Goal: Transaction & Acquisition: Purchase product/service

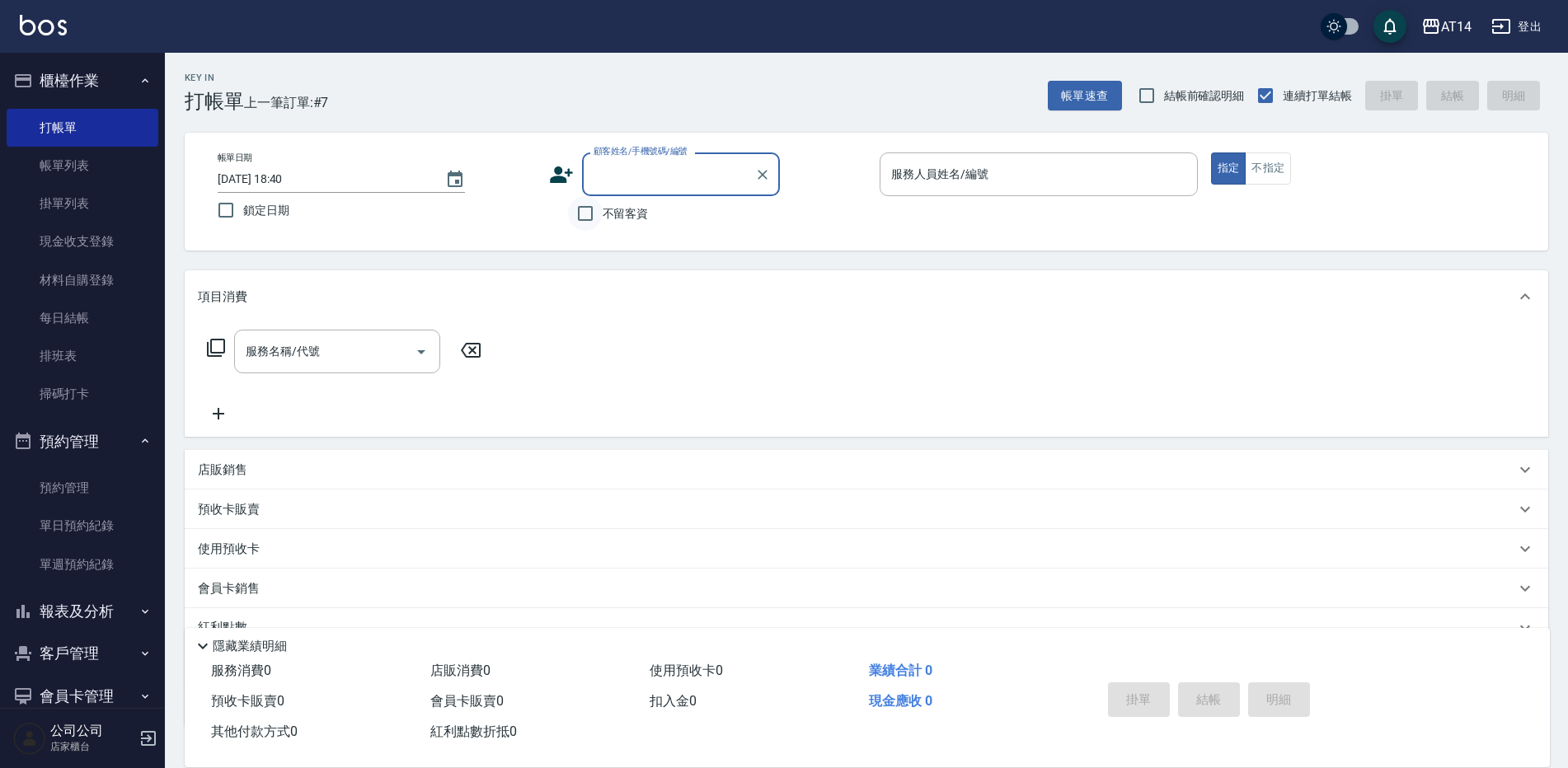
click at [578, 212] on input "不留客資" at bounding box center [586, 213] width 34 height 34
checkbox input "true"
click at [922, 169] on input "服務人員姓名/編號" at bounding box center [1039, 174] width 304 height 29
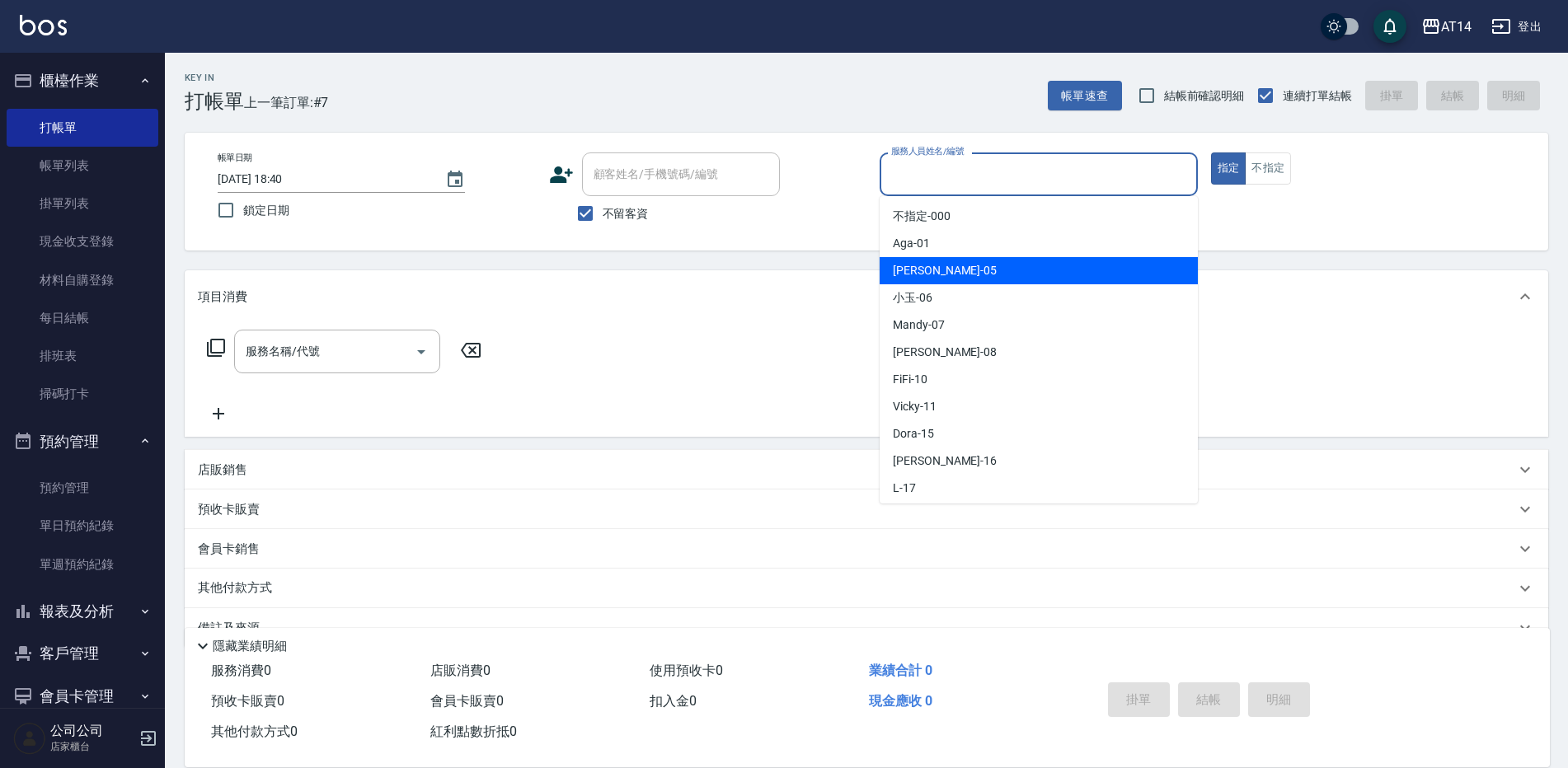
click at [913, 276] on span "Patty -05" at bounding box center [944, 270] width 104 height 17
type input "Patty-05"
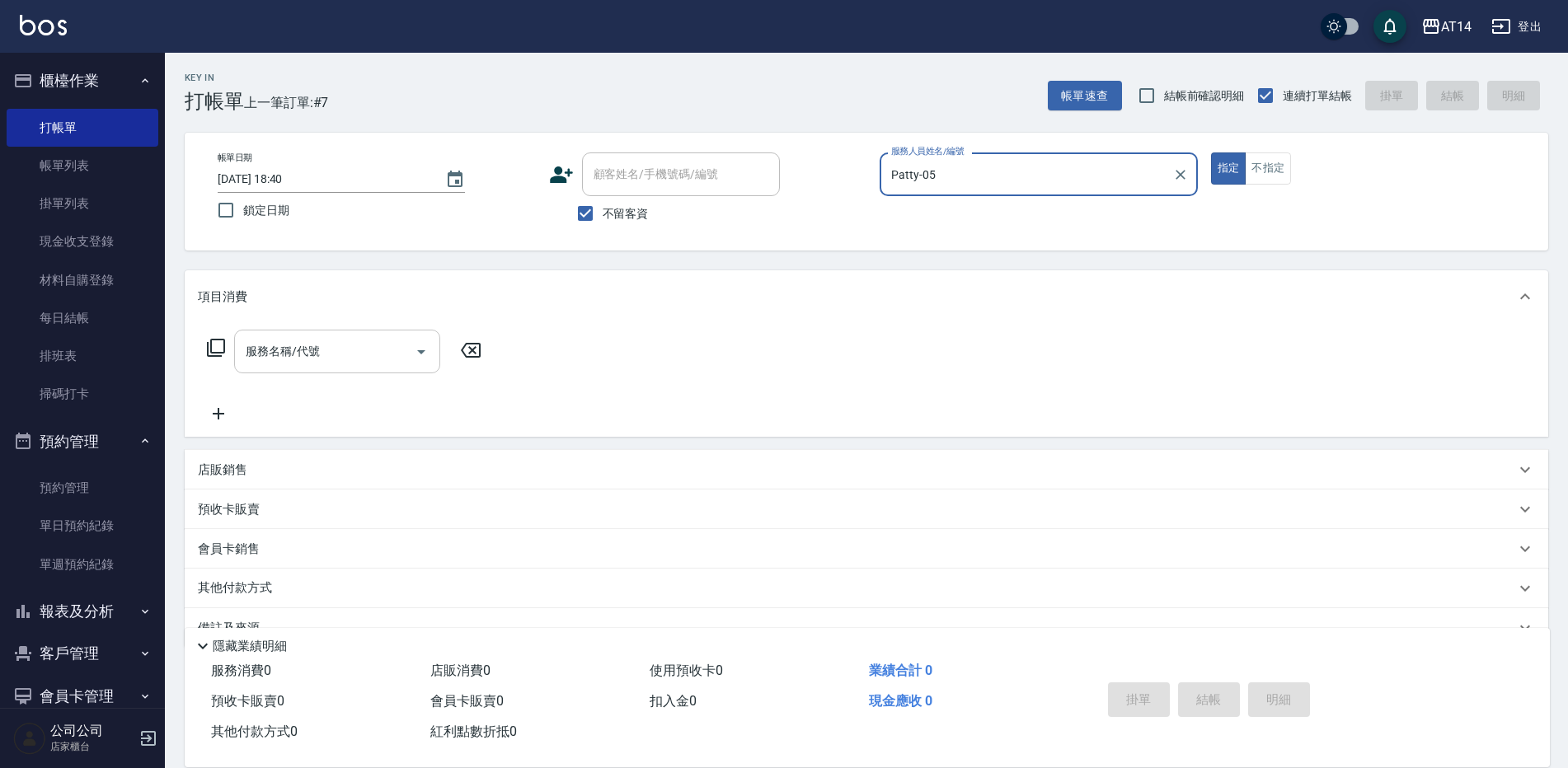
click at [255, 362] on input "服務名稱/代號" at bounding box center [325, 351] width 167 height 29
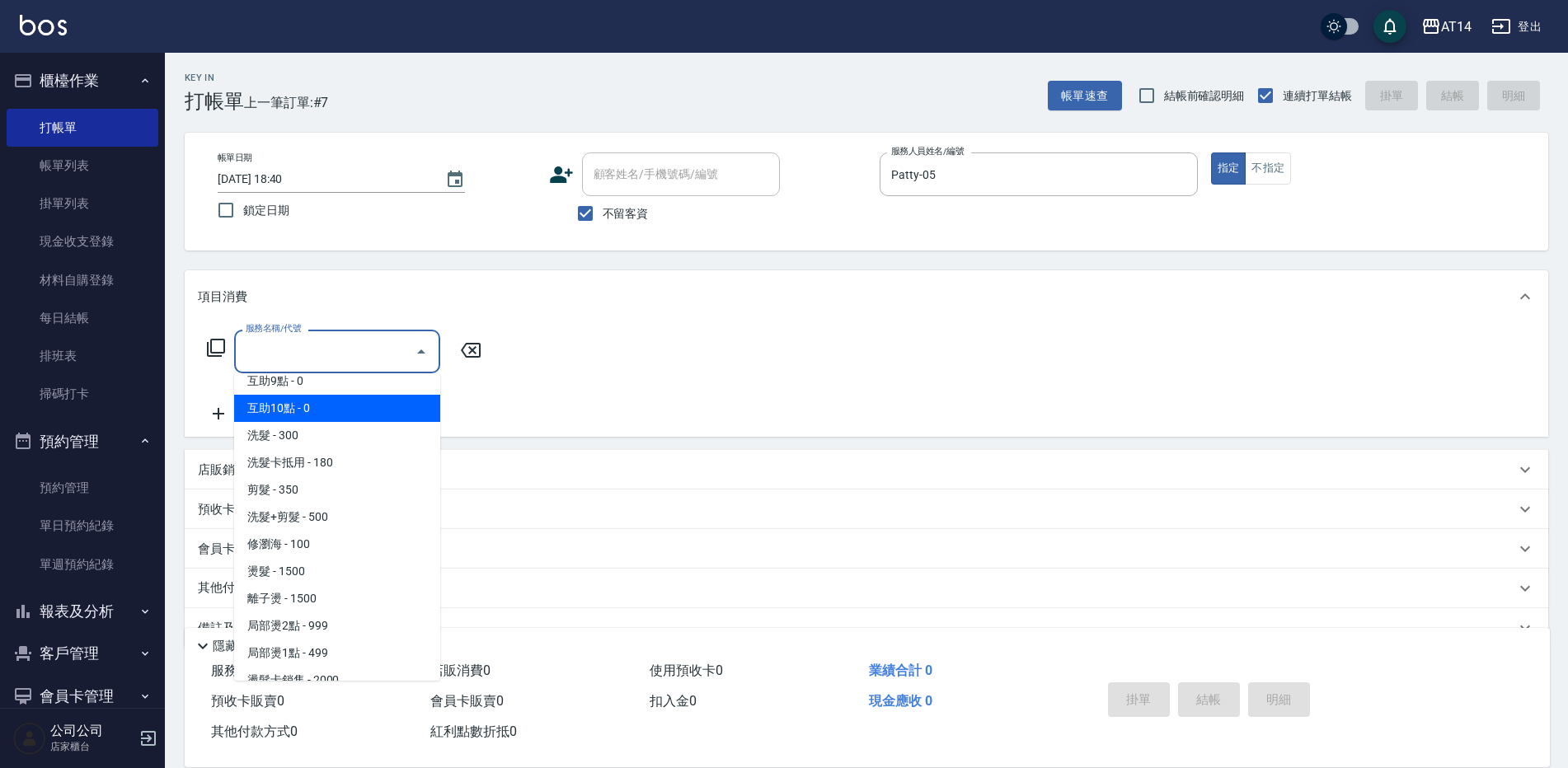
scroll to position [329, 0]
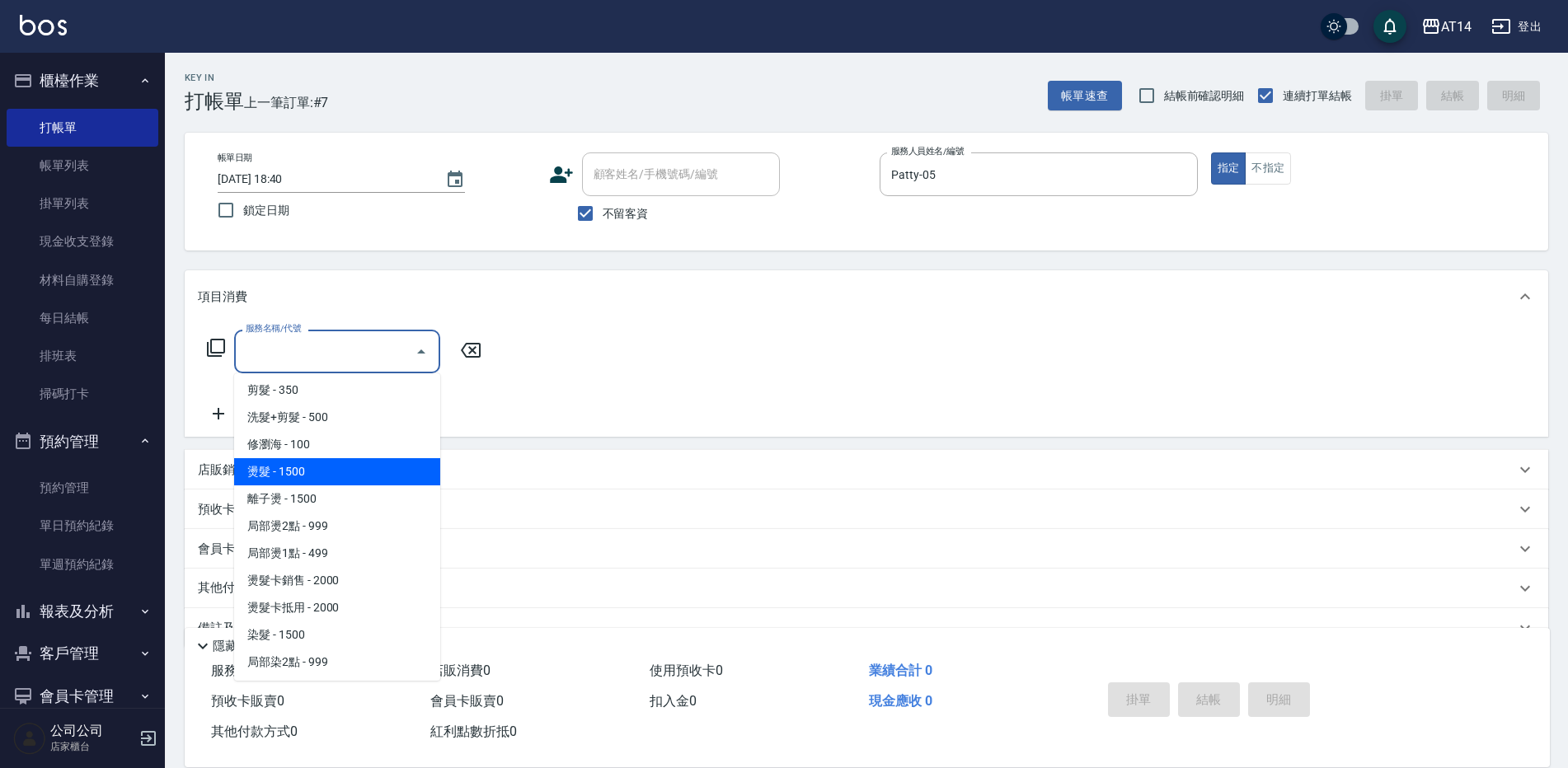
click at [336, 481] on span "燙髮 - 1500" at bounding box center [337, 471] width 206 height 28
type input "燙髮(031)"
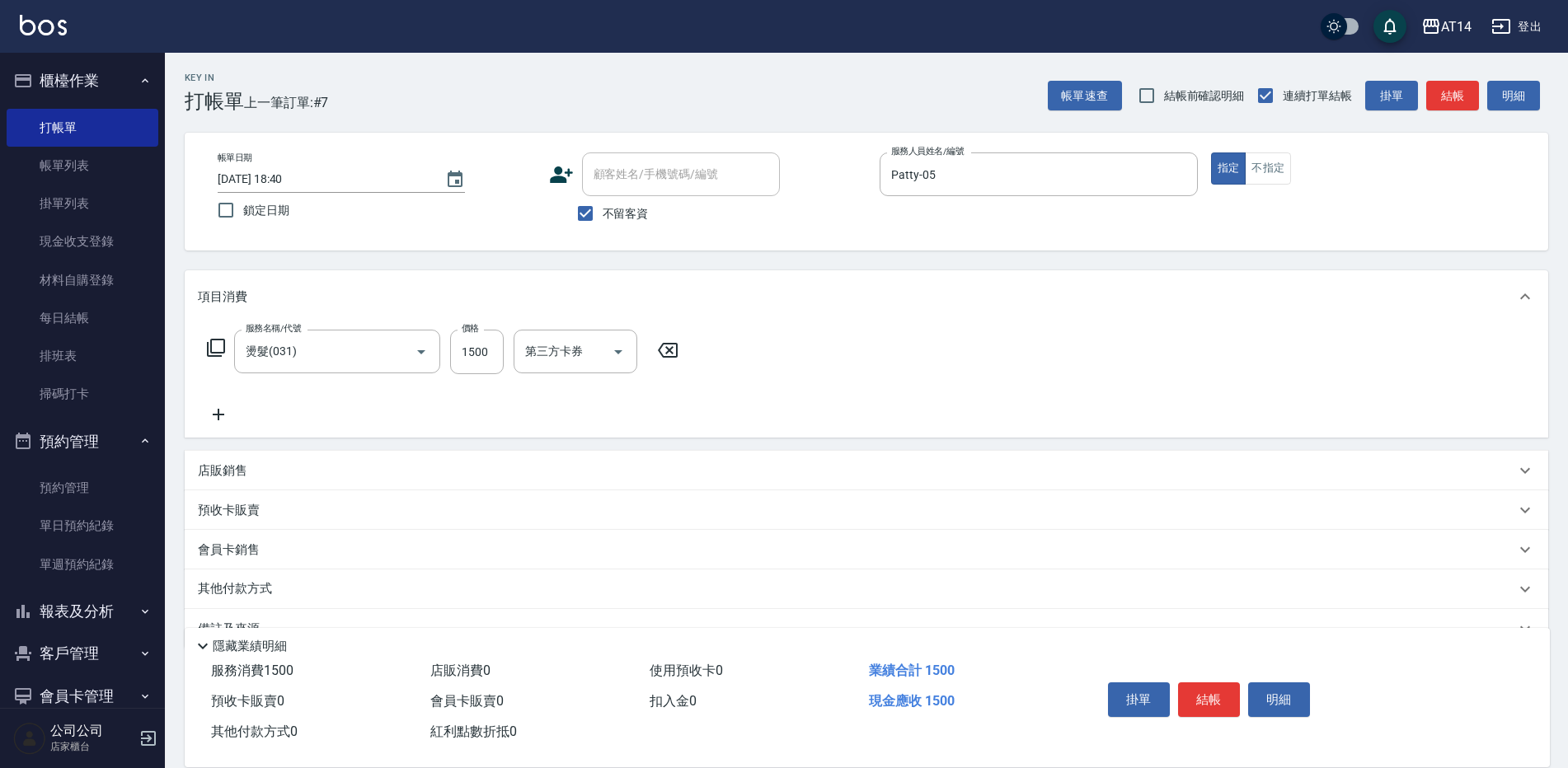
click at [217, 411] on icon at bounding box center [218, 414] width 41 height 20
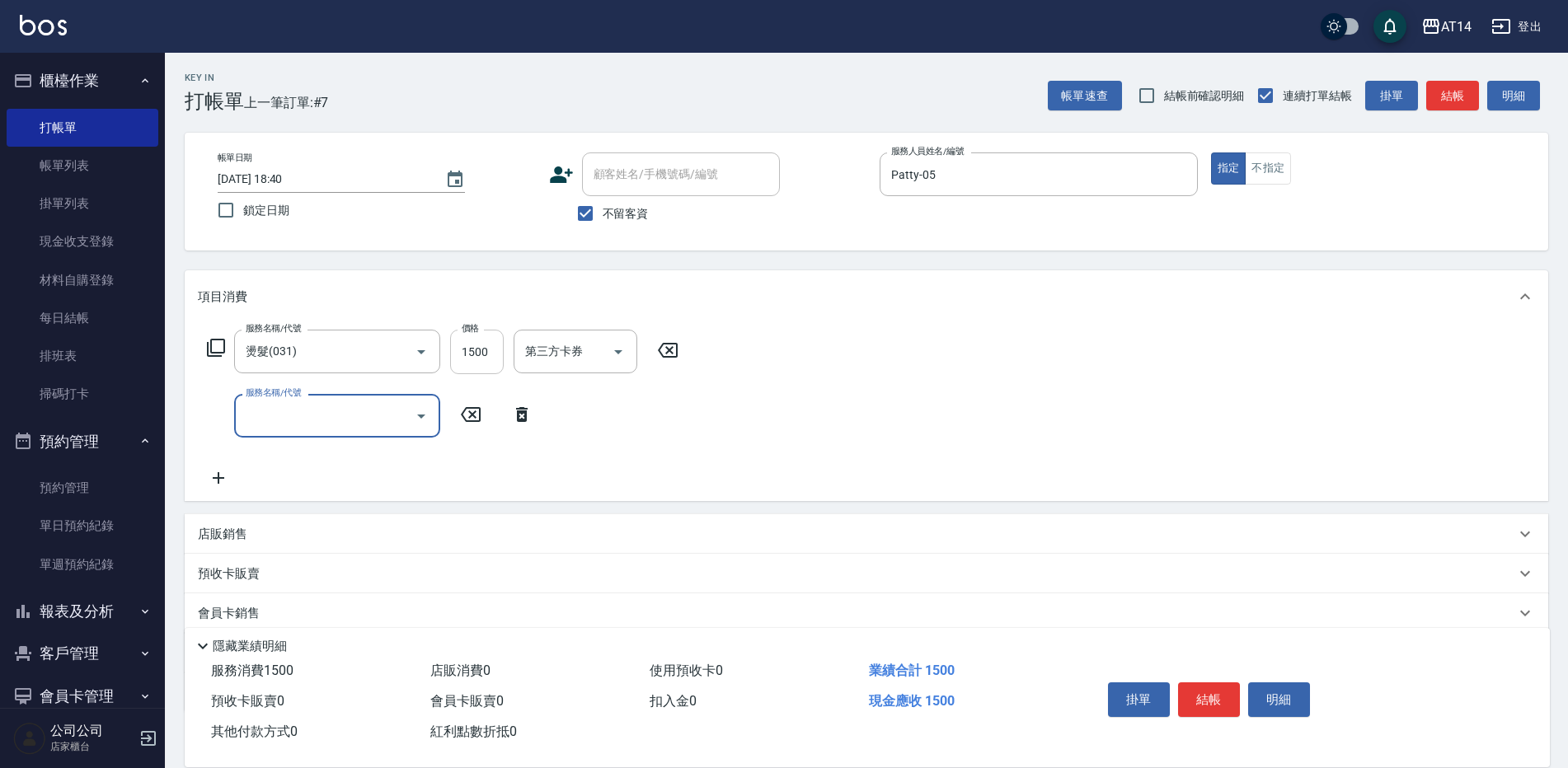
click at [488, 350] on input "1500" at bounding box center [477, 351] width 53 height 45
click at [369, 434] on div "服務名稱/代號" at bounding box center [337, 416] width 206 height 44
type input "3500"
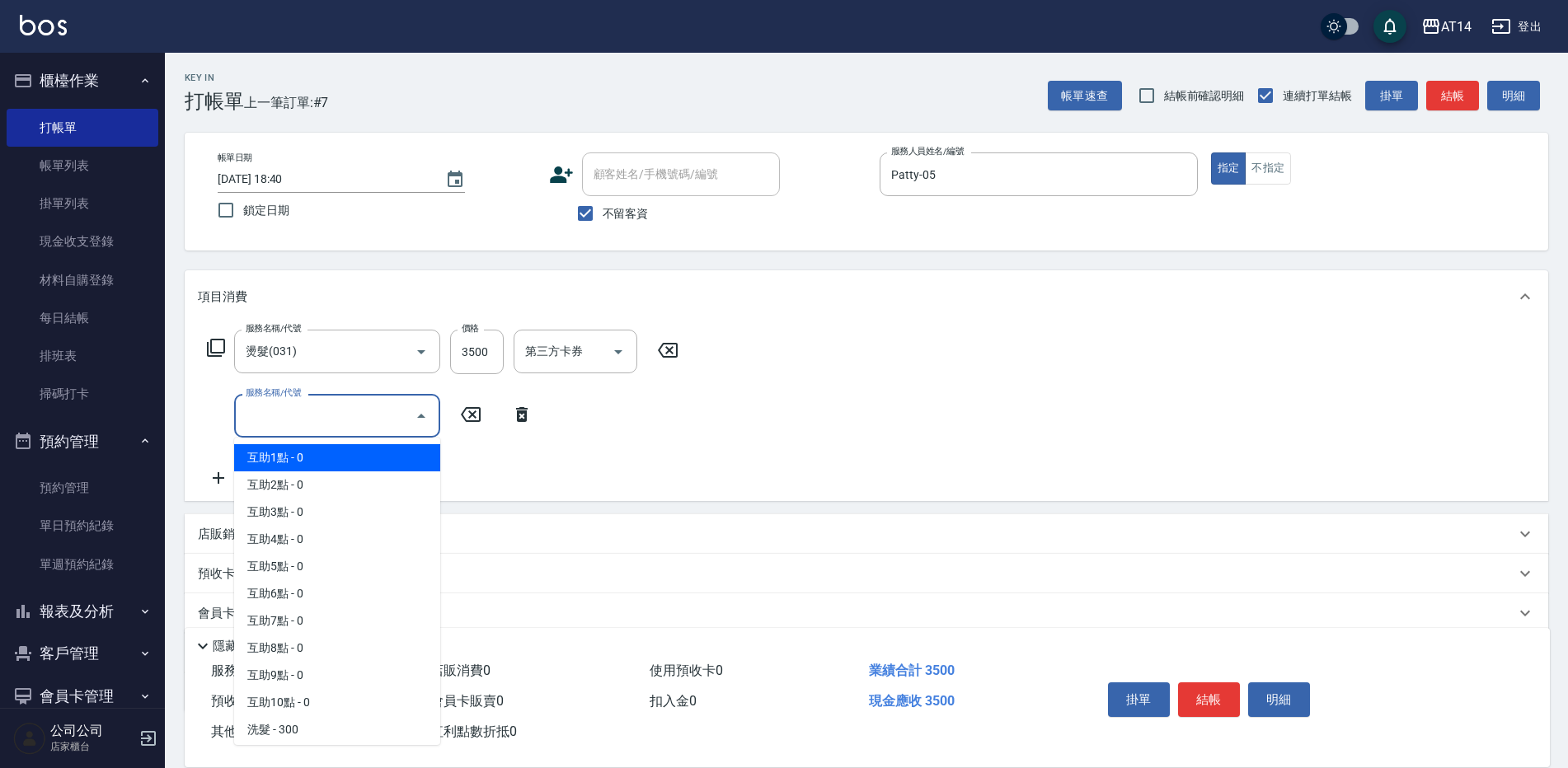
click at [381, 417] on input "服務名稱/代號" at bounding box center [325, 416] width 167 height 29
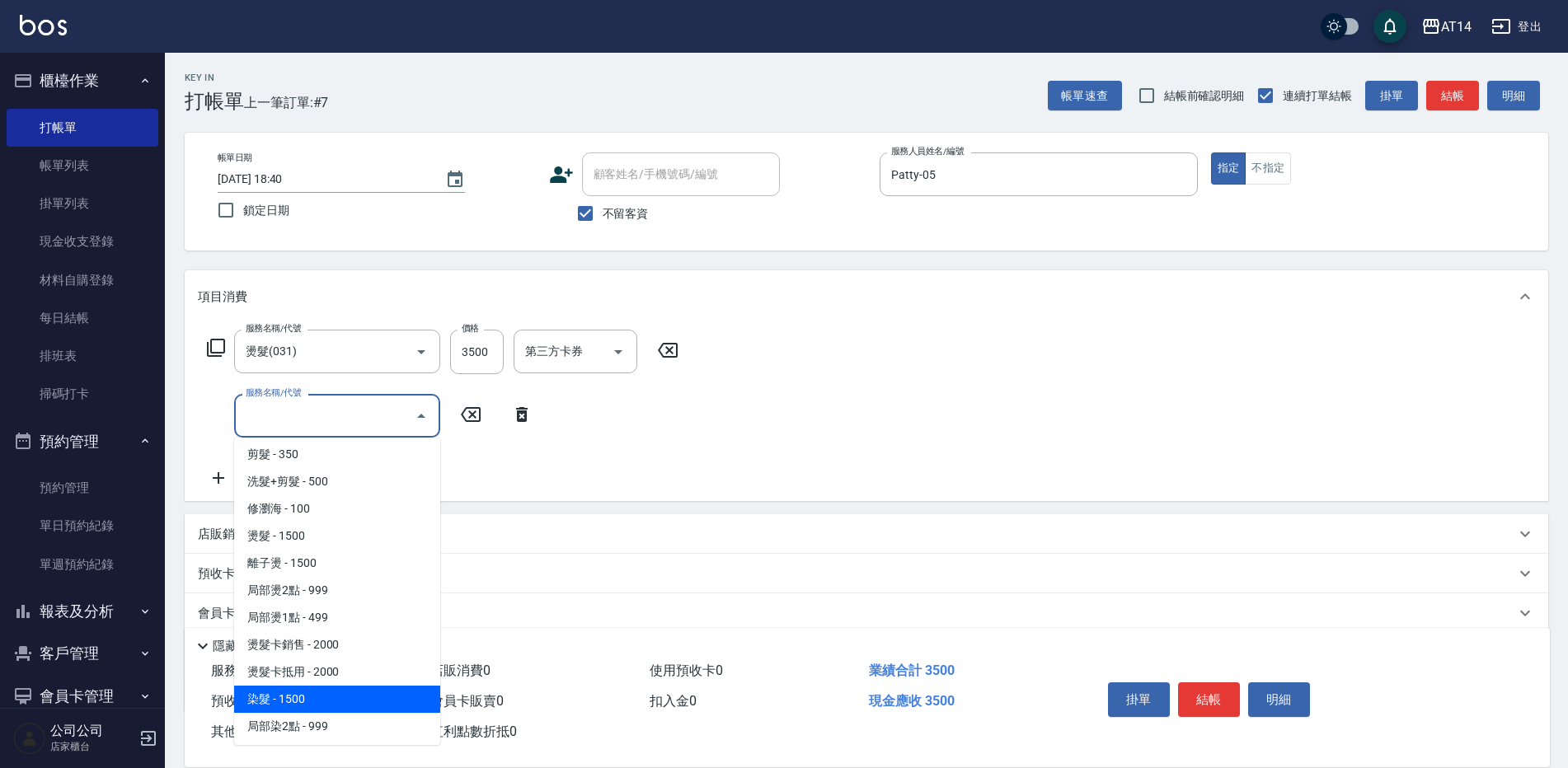
click at [310, 695] on span "染髮 - 1500" at bounding box center [337, 699] width 206 height 28
type input "染髮(041)"
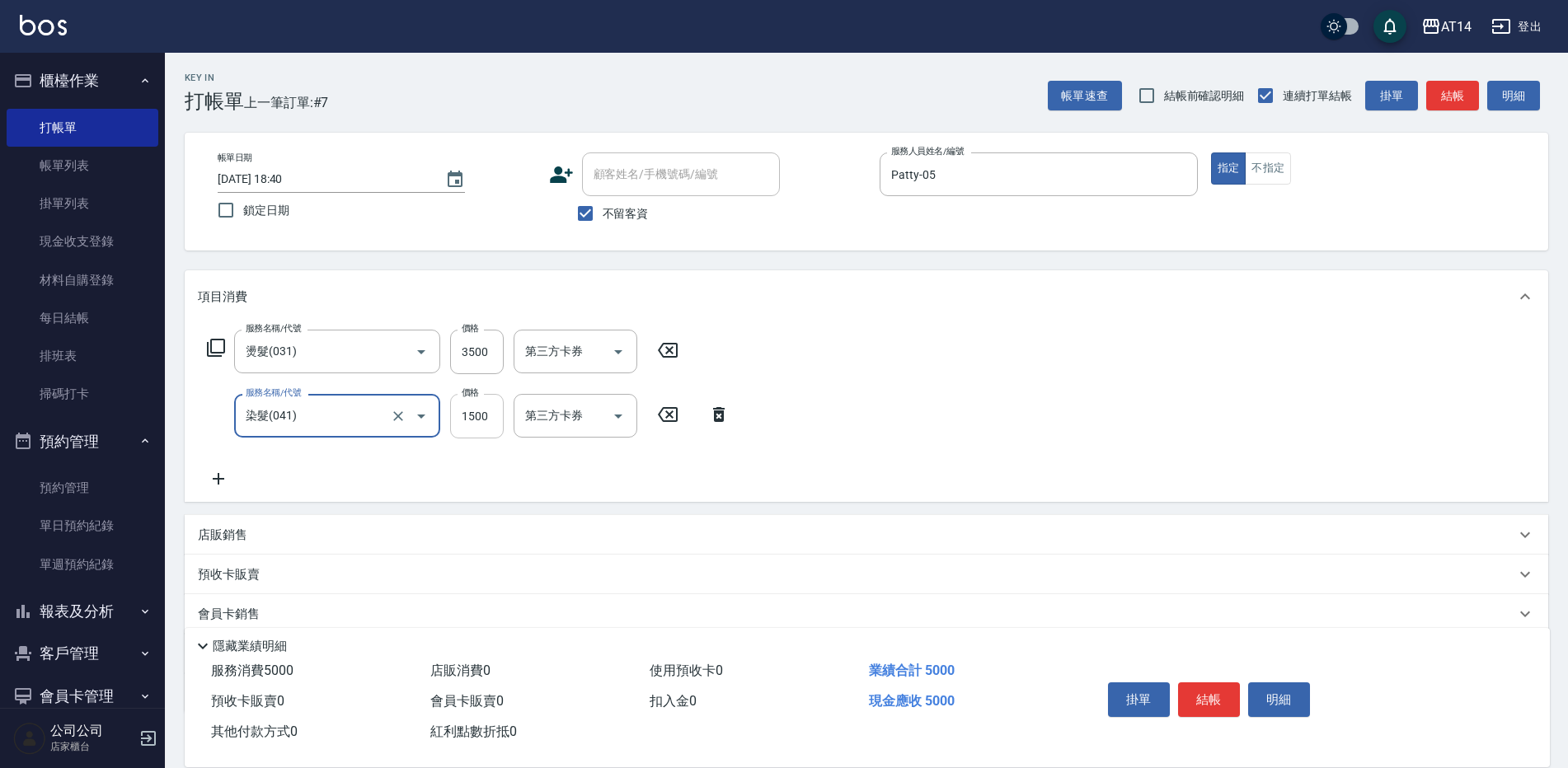
click at [485, 420] on input "1500" at bounding box center [477, 416] width 53 height 45
type input "2500"
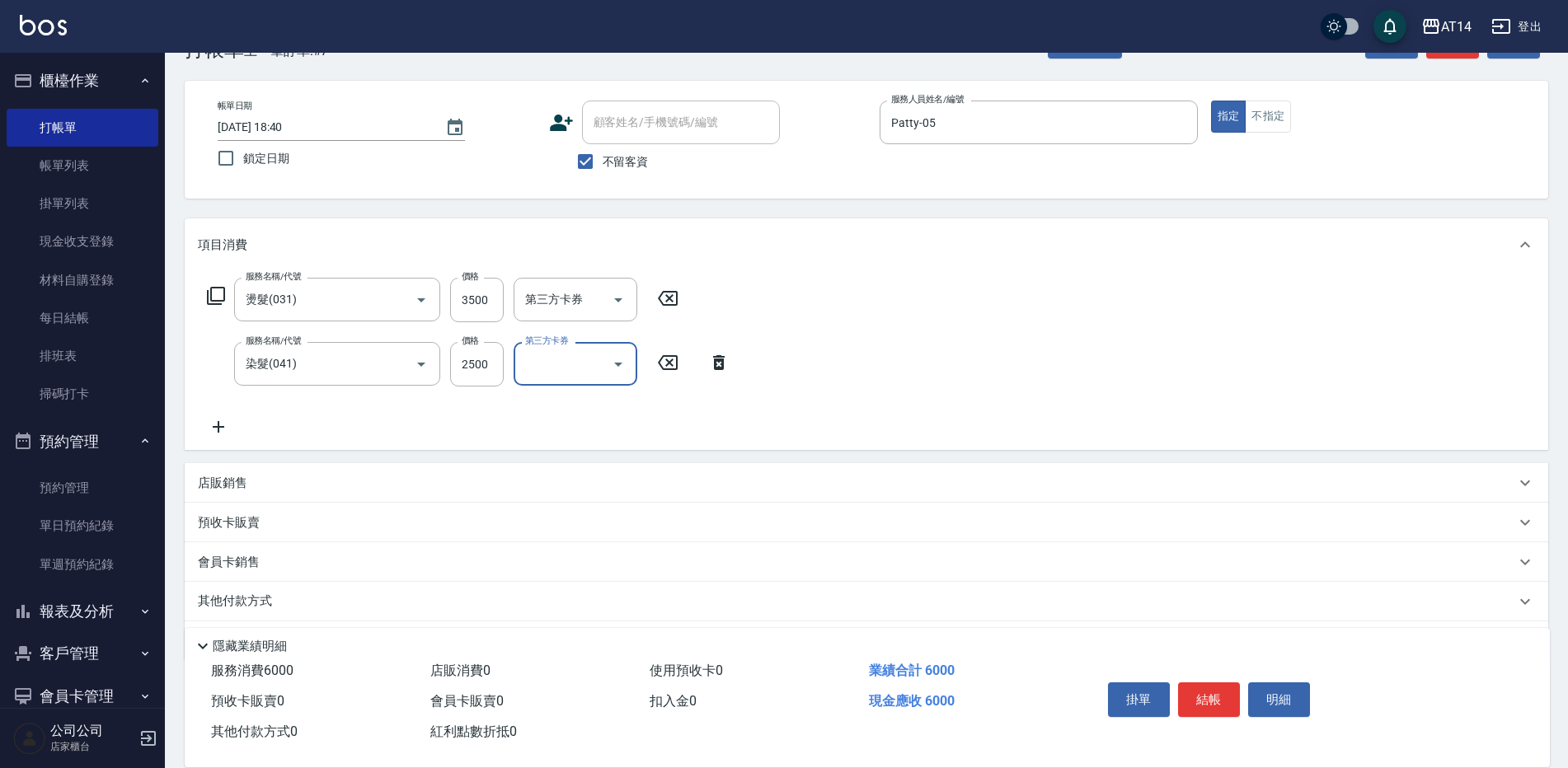
scroll to position [103, 0]
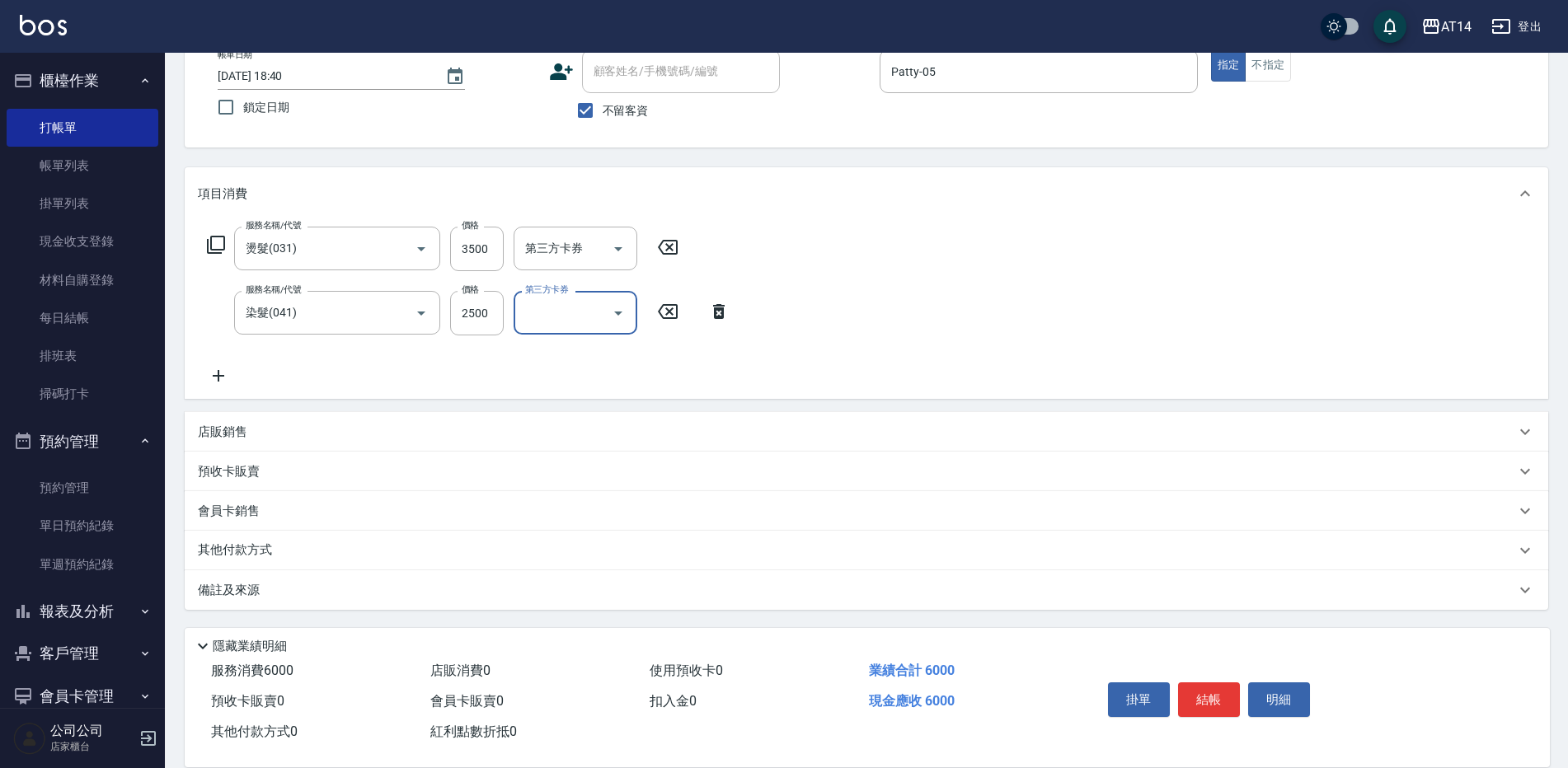
click at [227, 551] on p "其他付款方式" at bounding box center [239, 550] width 83 height 18
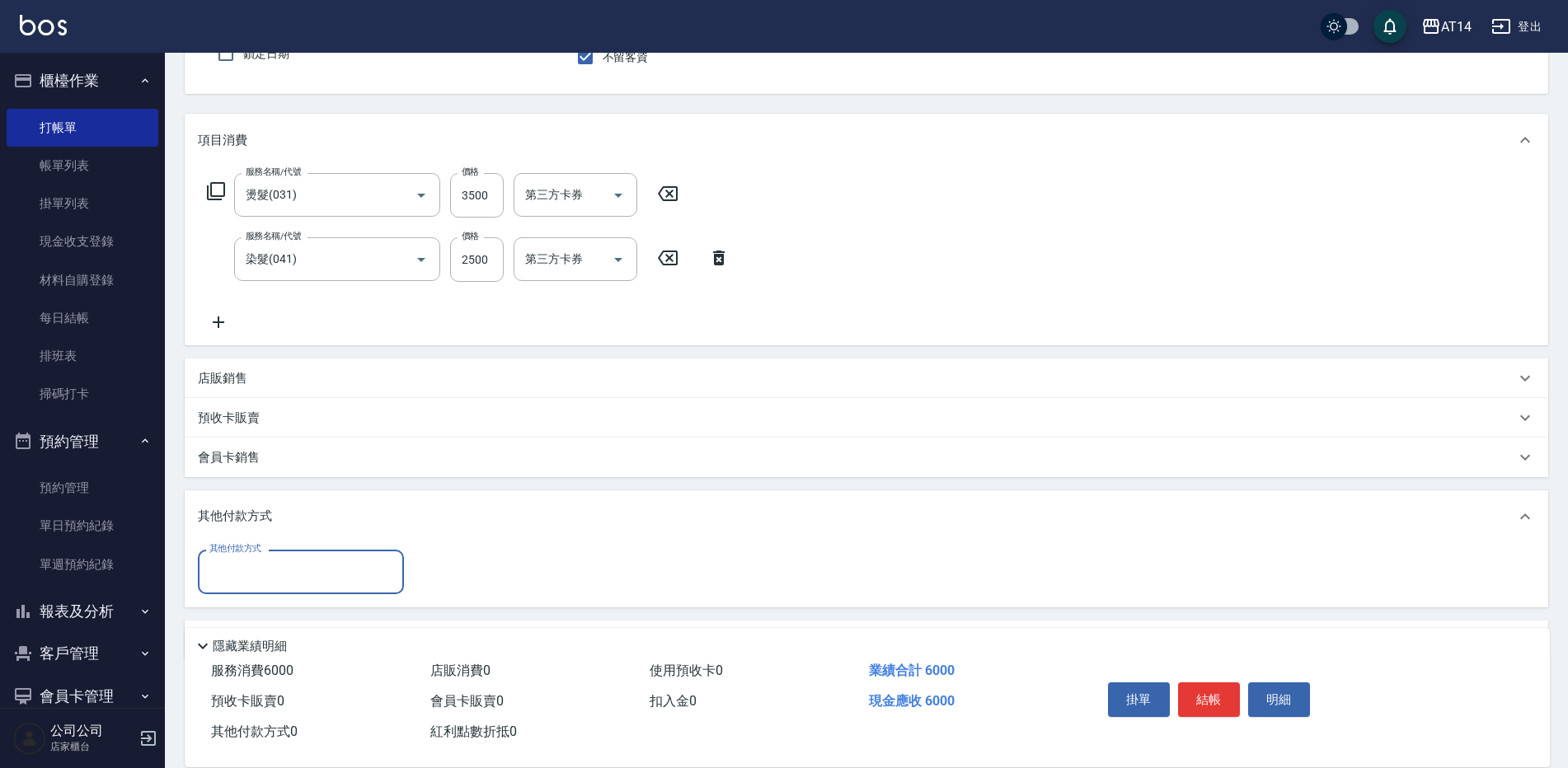
scroll to position [186, 0]
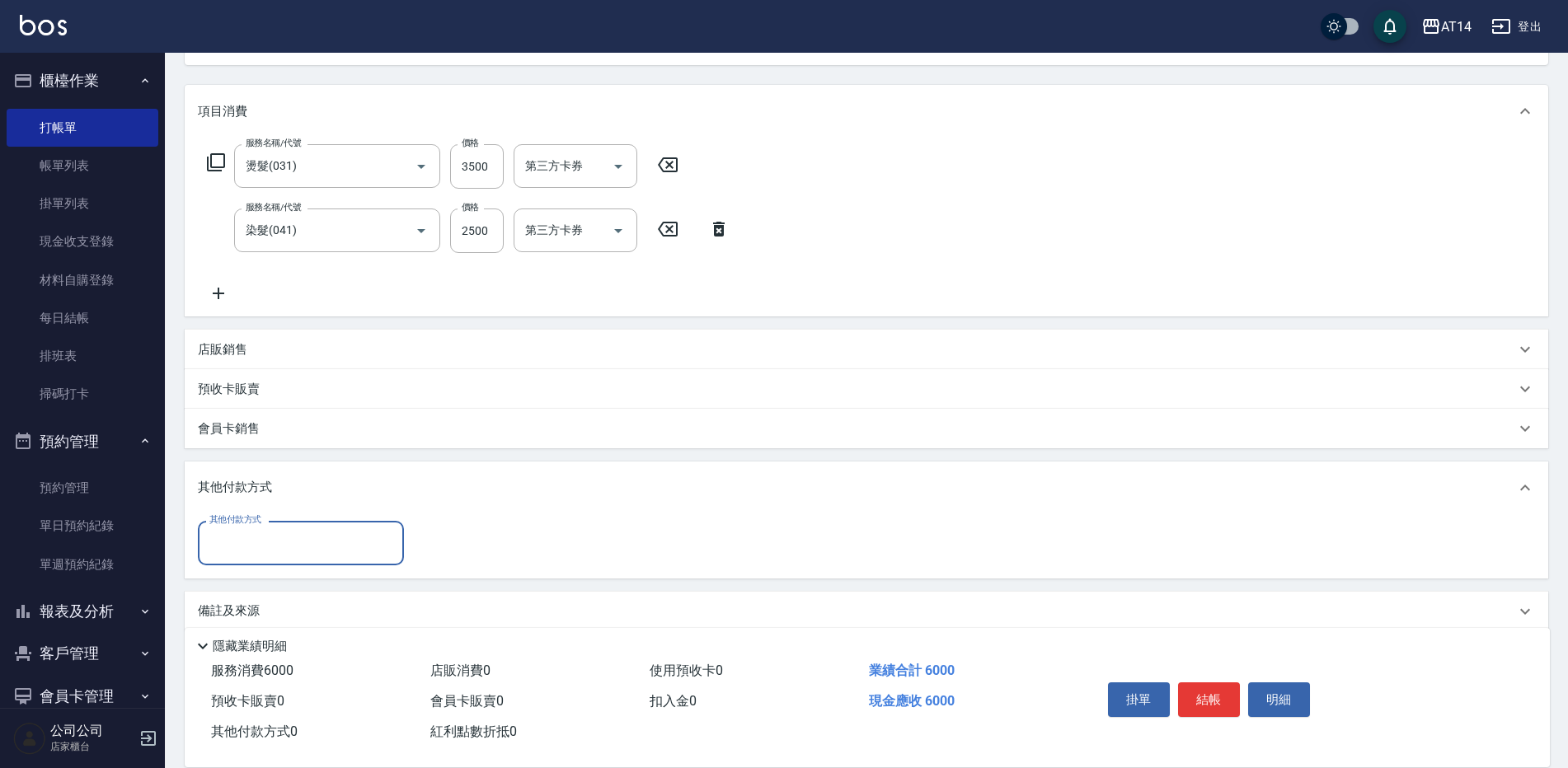
click at [288, 543] on input "其他付款方式" at bounding box center [301, 542] width 191 height 29
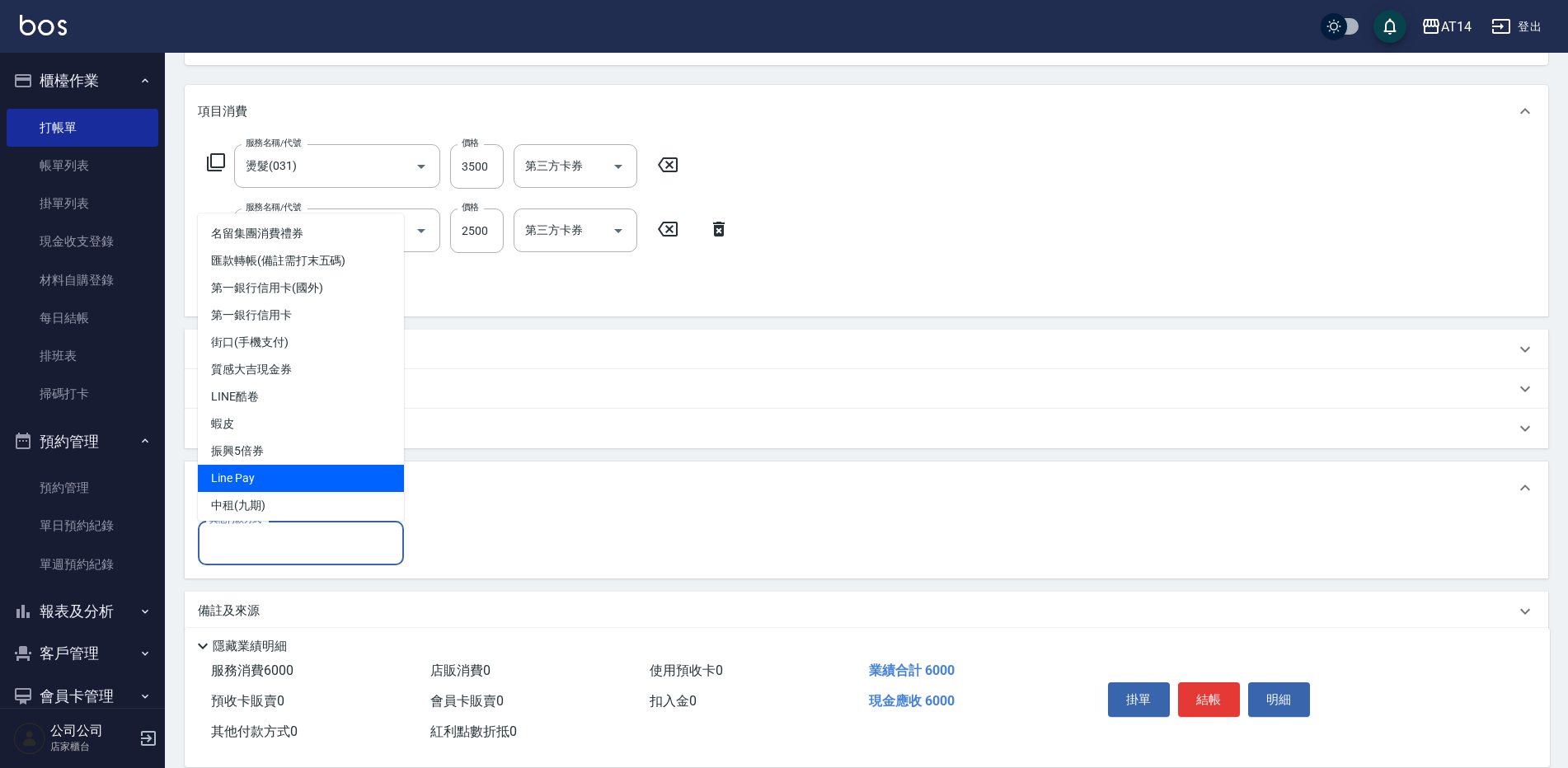
click at [252, 474] on span "Line Pay" at bounding box center [301, 478] width 206 height 28
type input "Line Pay"
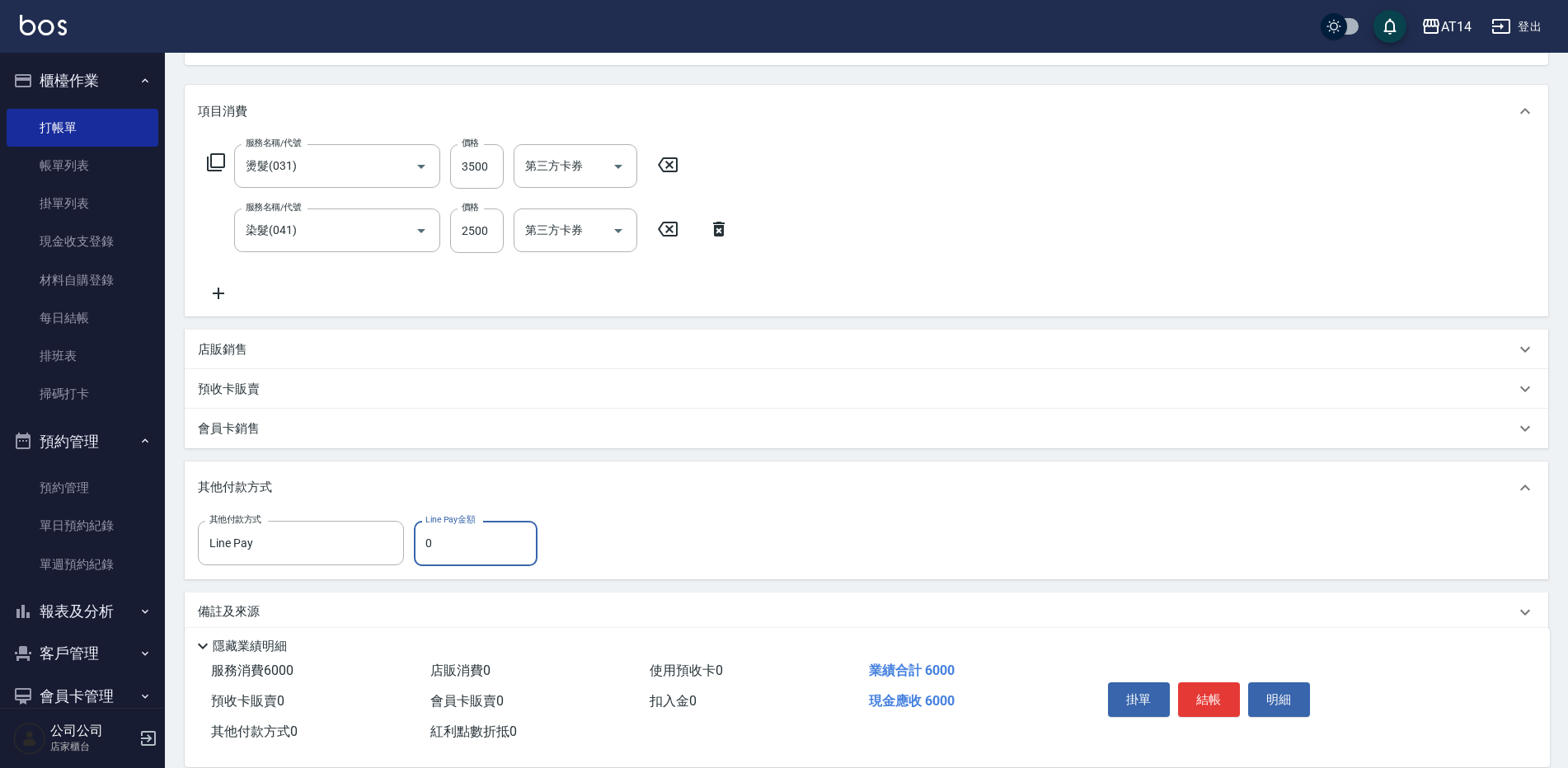
drag, startPoint x: 434, startPoint y: 550, endPoint x: 419, endPoint y: 562, distance: 19.2
click at [419, 562] on input "0" at bounding box center [476, 542] width 124 height 45
type input "6000"
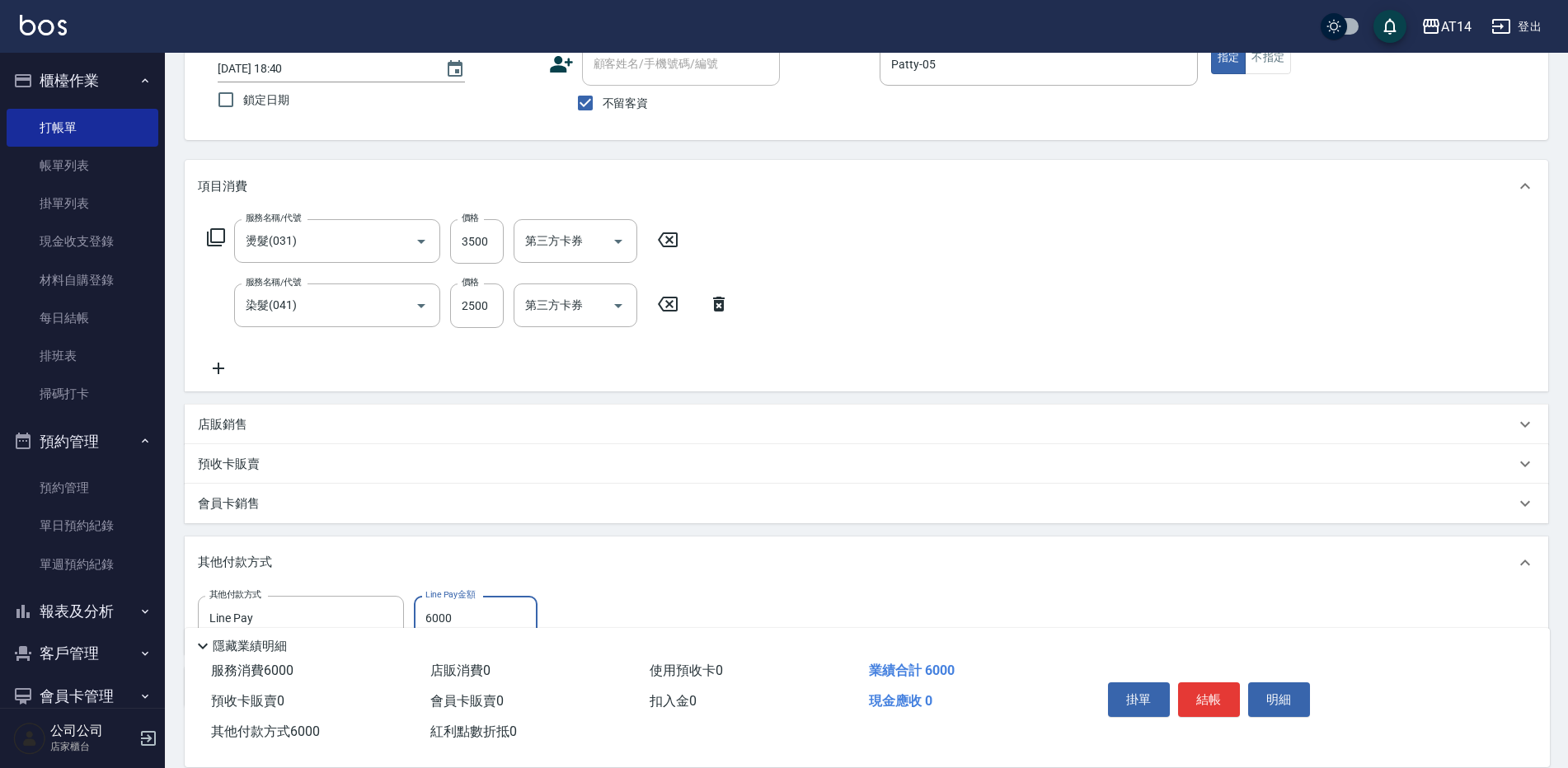
scroll to position [21, 0]
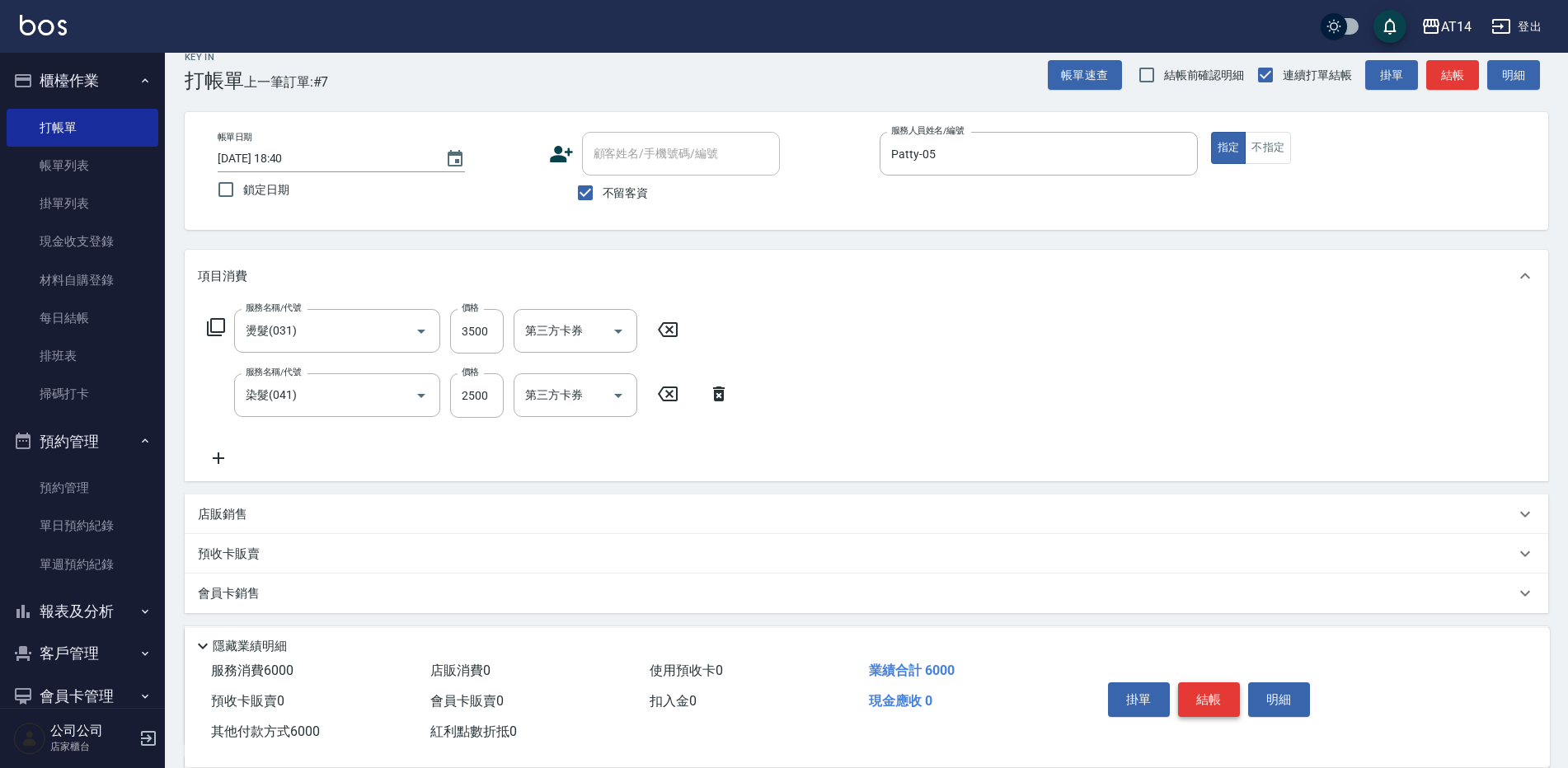
click at [1224, 682] on button "結帳" at bounding box center [1208, 699] width 62 height 34
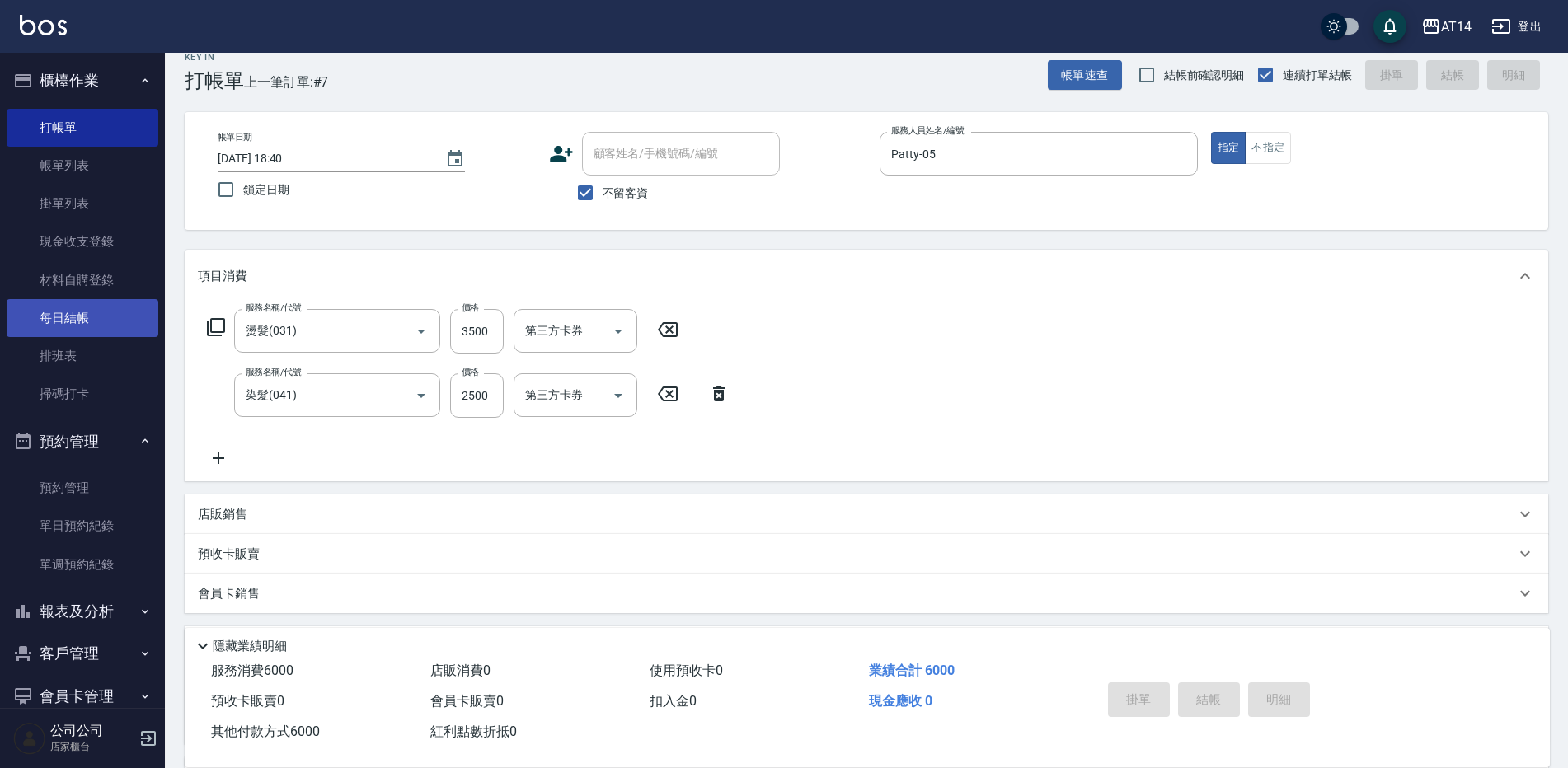
type input "[DATE] 19:20"
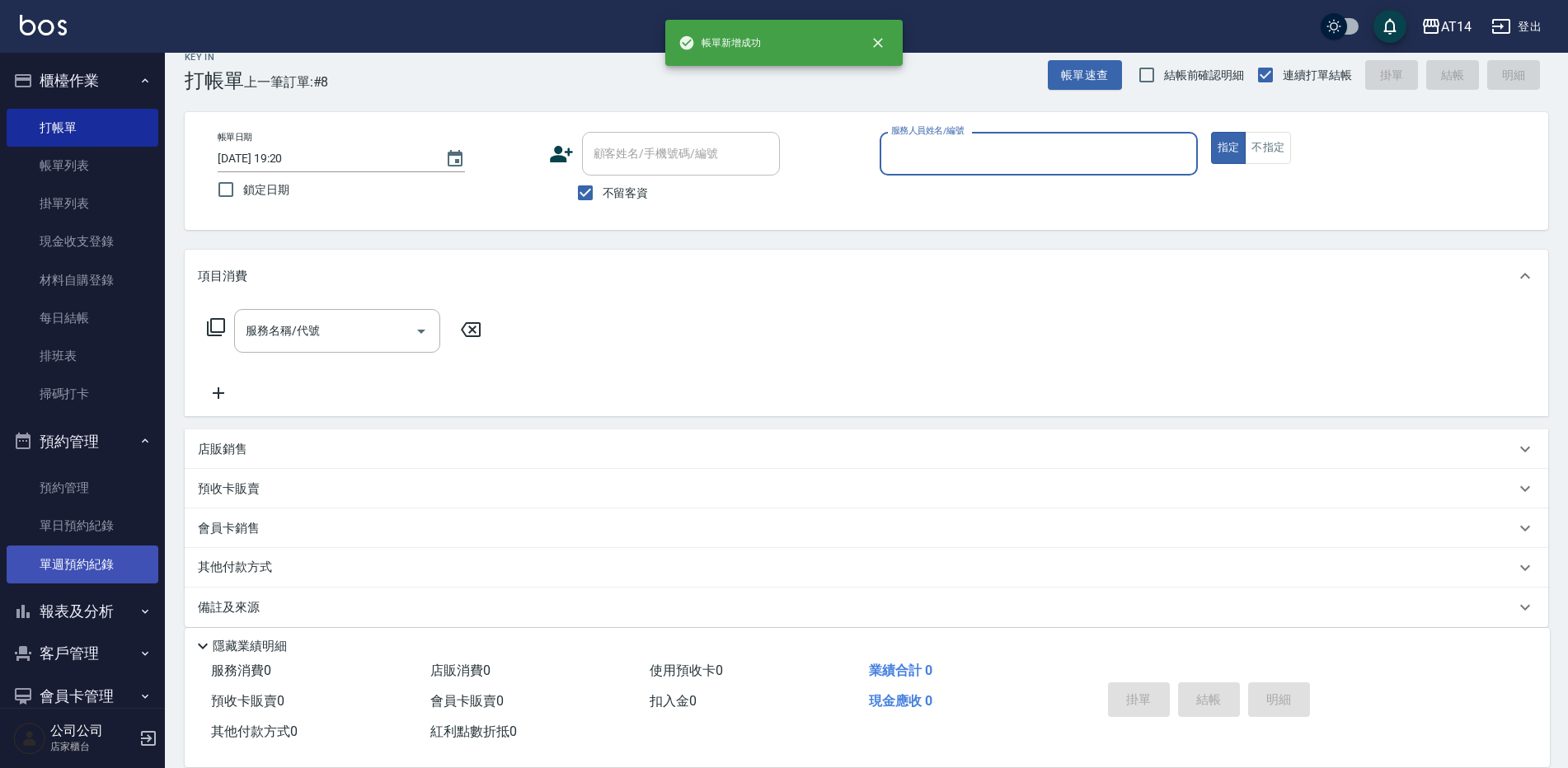
scroll to position [71, 0]
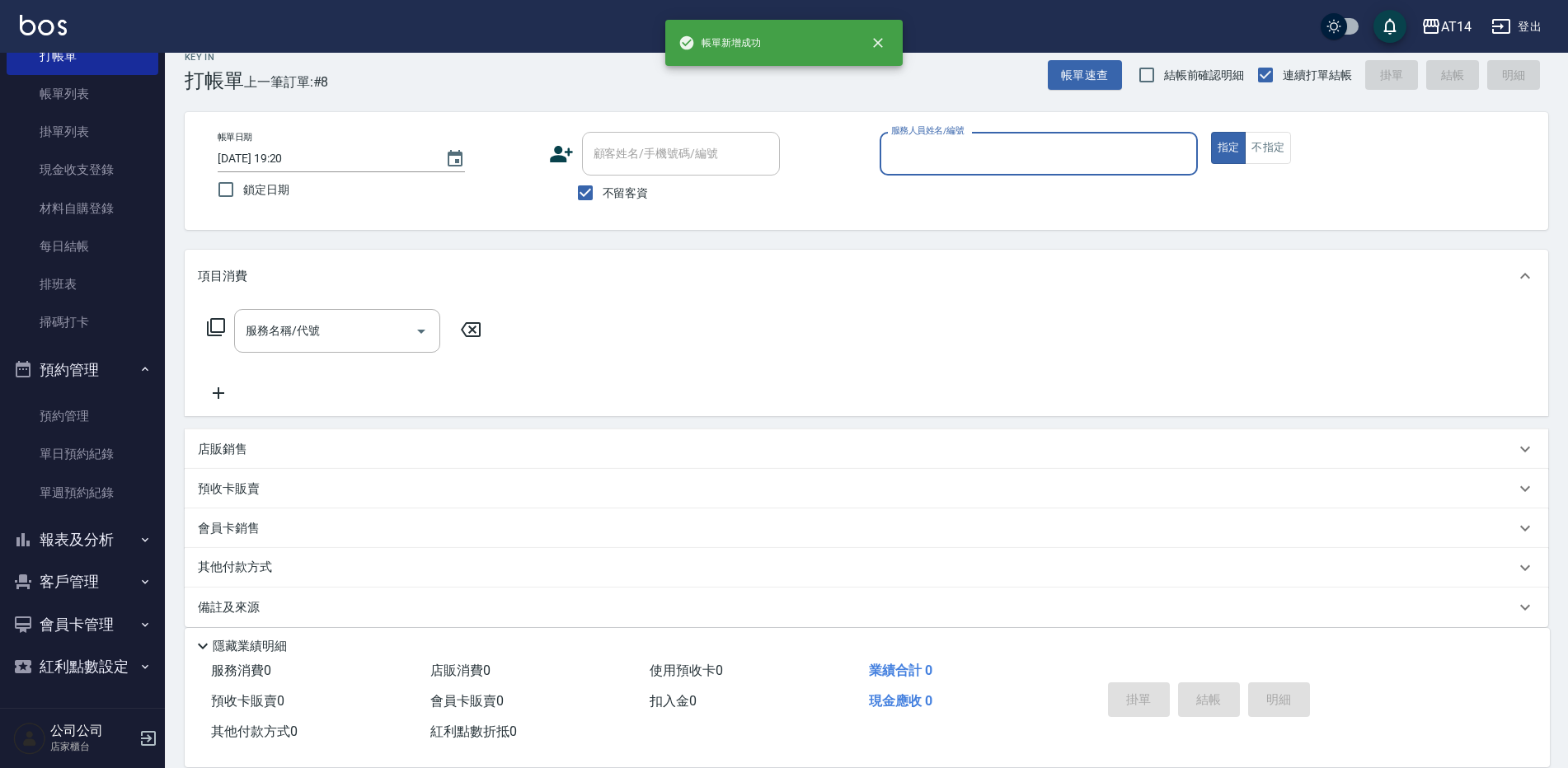
click at [89, 532] on button "報表及分析" at bounding box center [82, 540] width 151 height 43
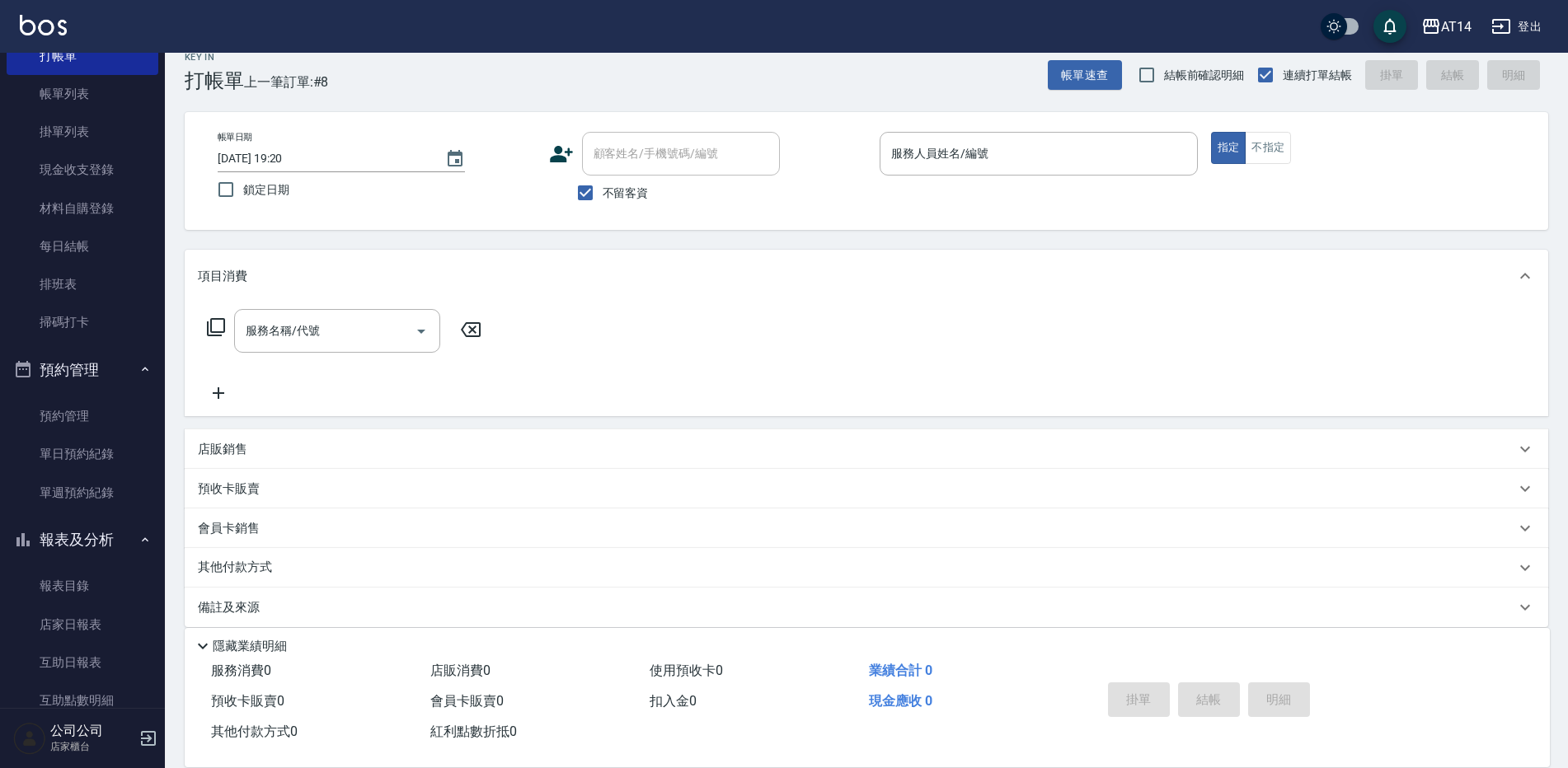
scroll to position [154, 0]
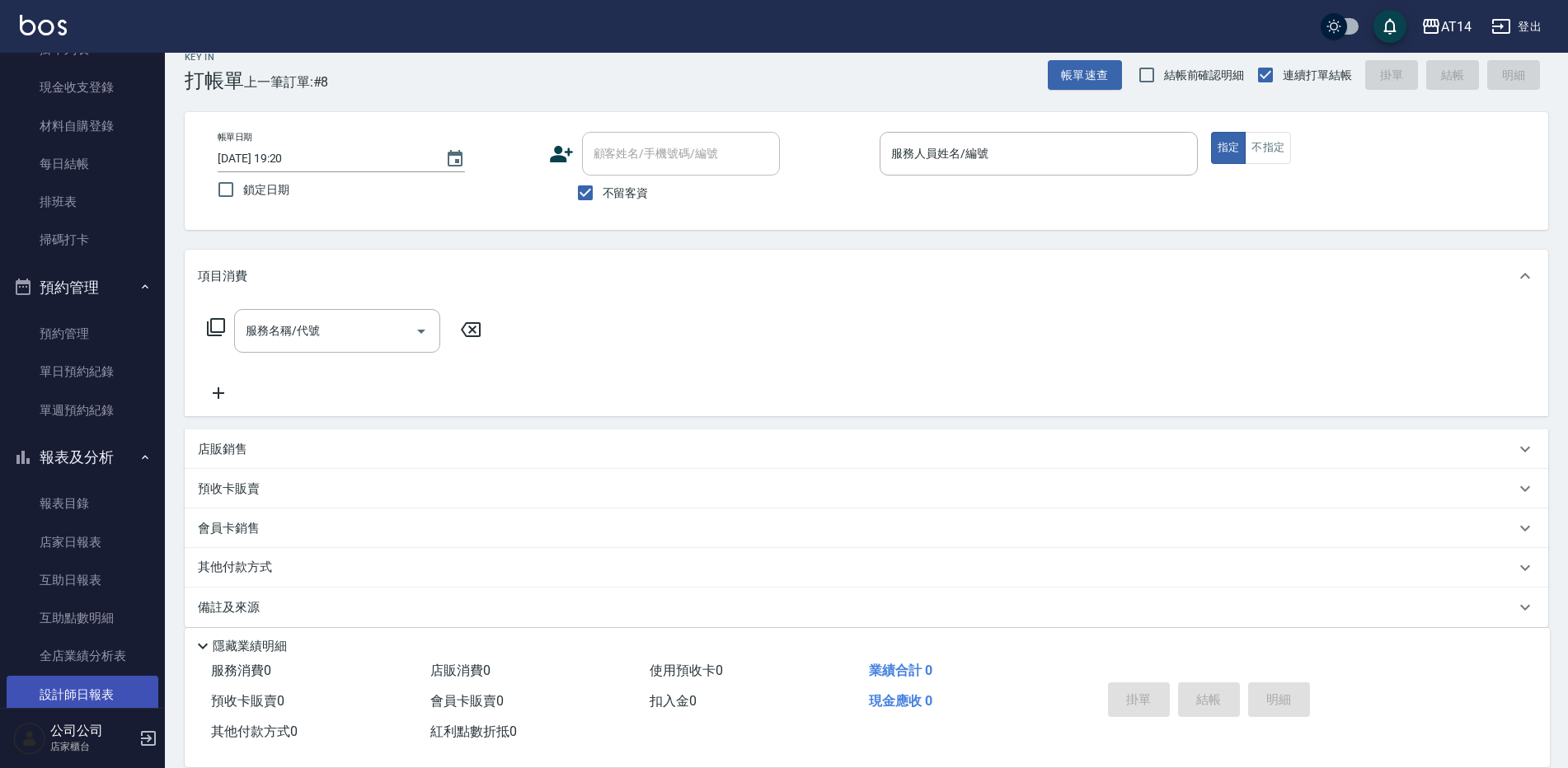
click at [98, 690] on link "設計師日報表" at bounding box center [82, 695] width 151 height 38
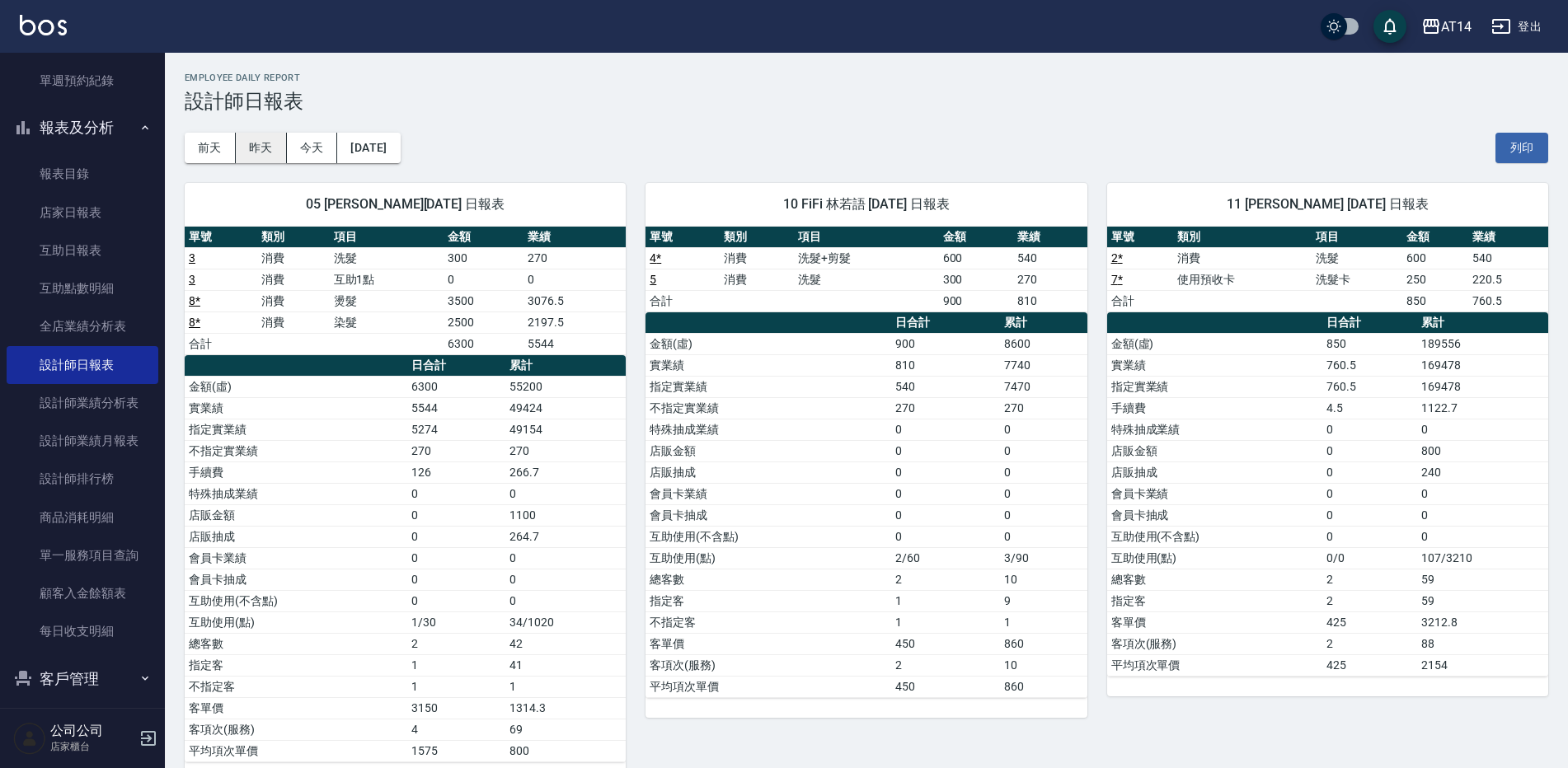
click at [257, 156] on button "昨天" at bounding box center [262, 148] width 51 height 30
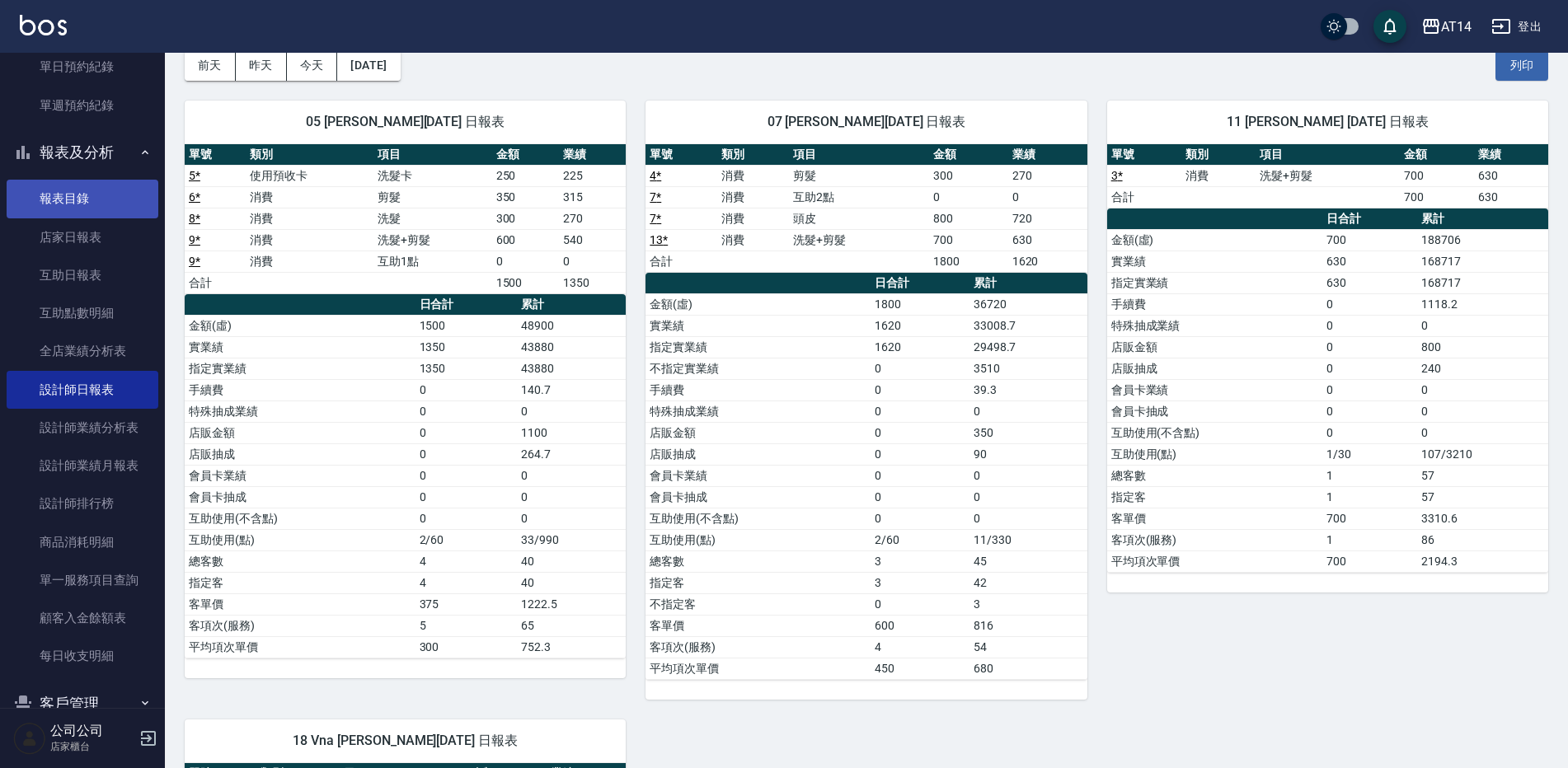
scroll to position [483, 0]
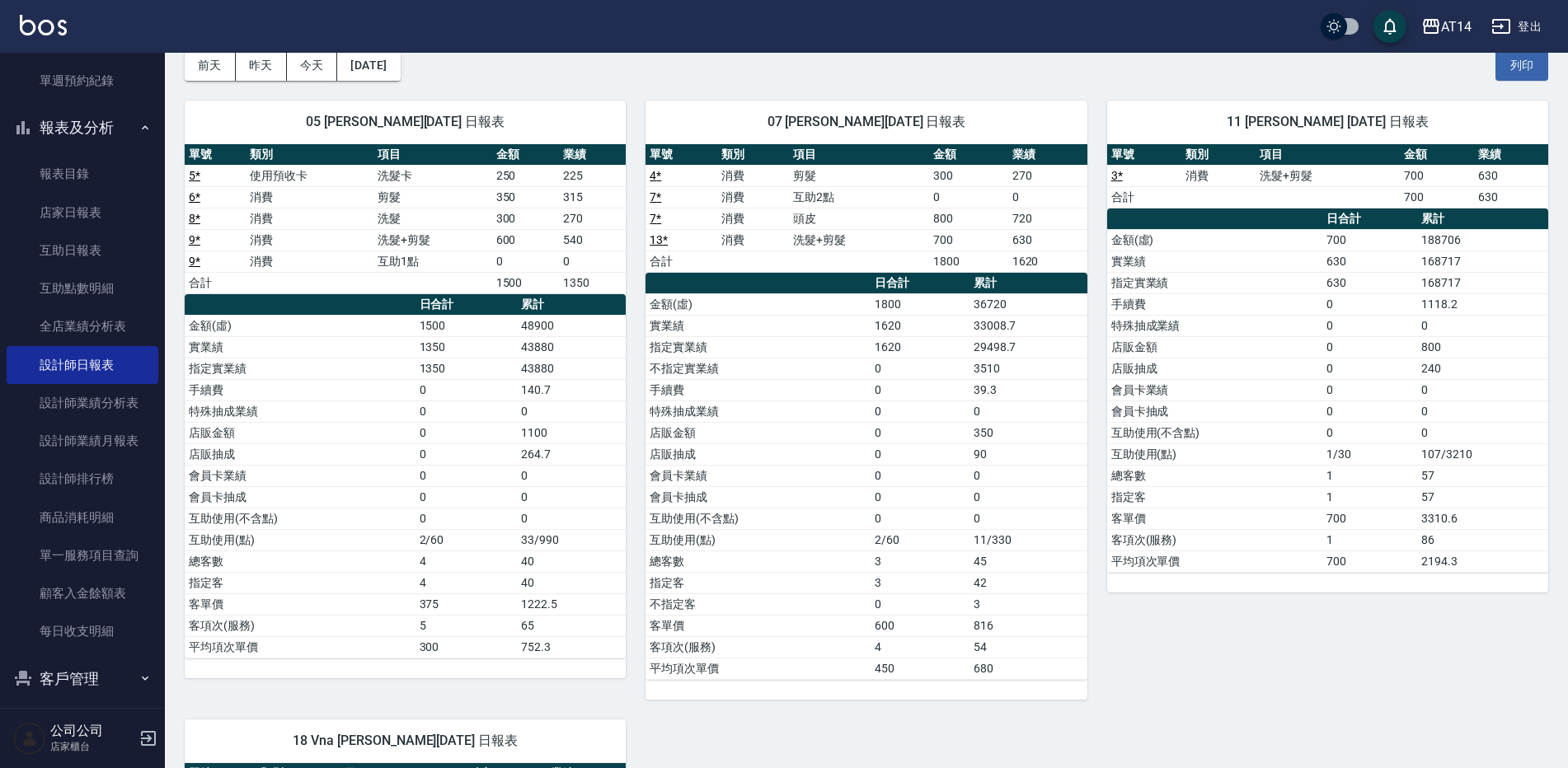
click at [110, 132] on button "報表及分析" at bounding box center [82, 128] width 151 height 43
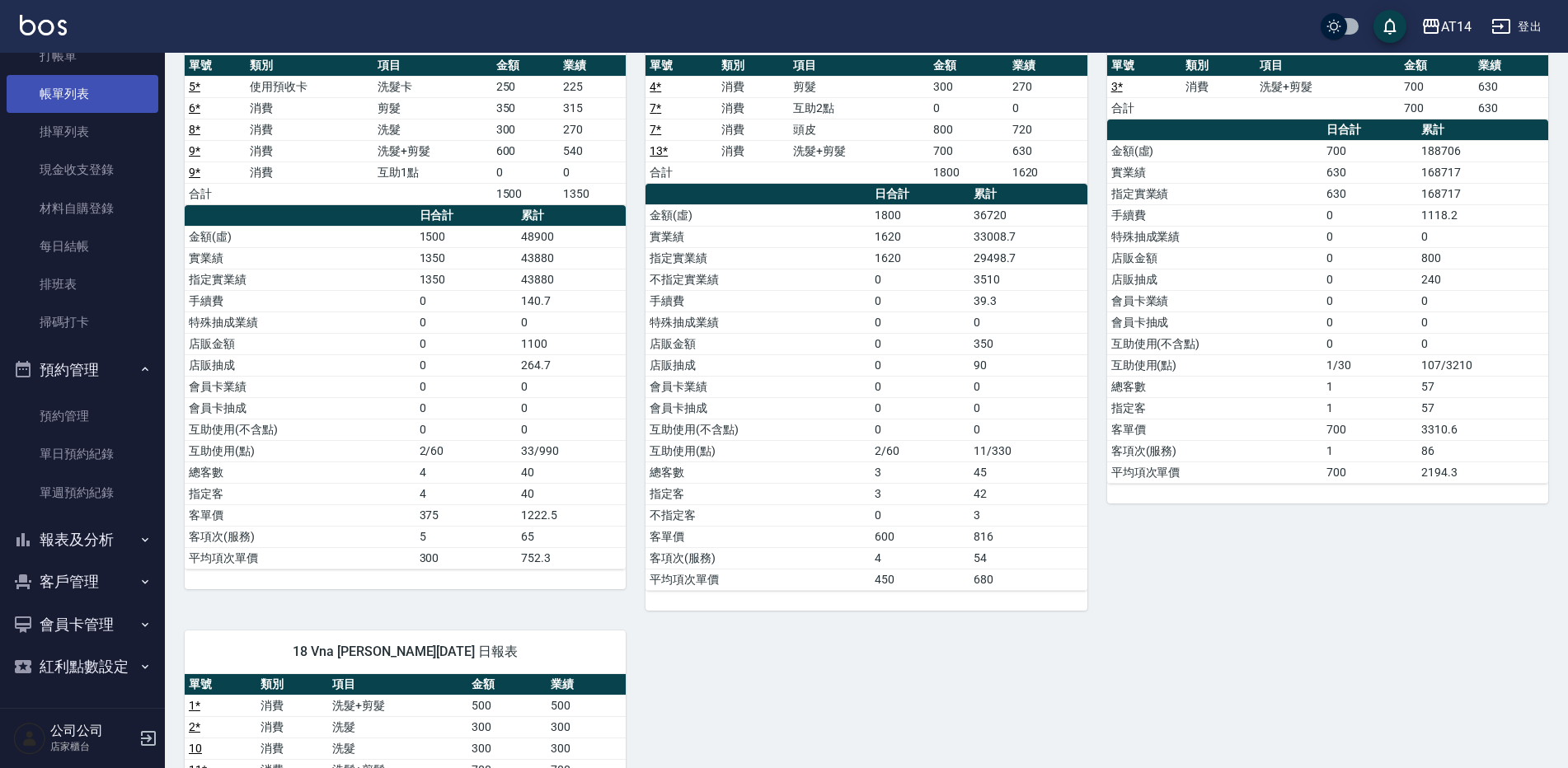
scroll to position [247, 0]
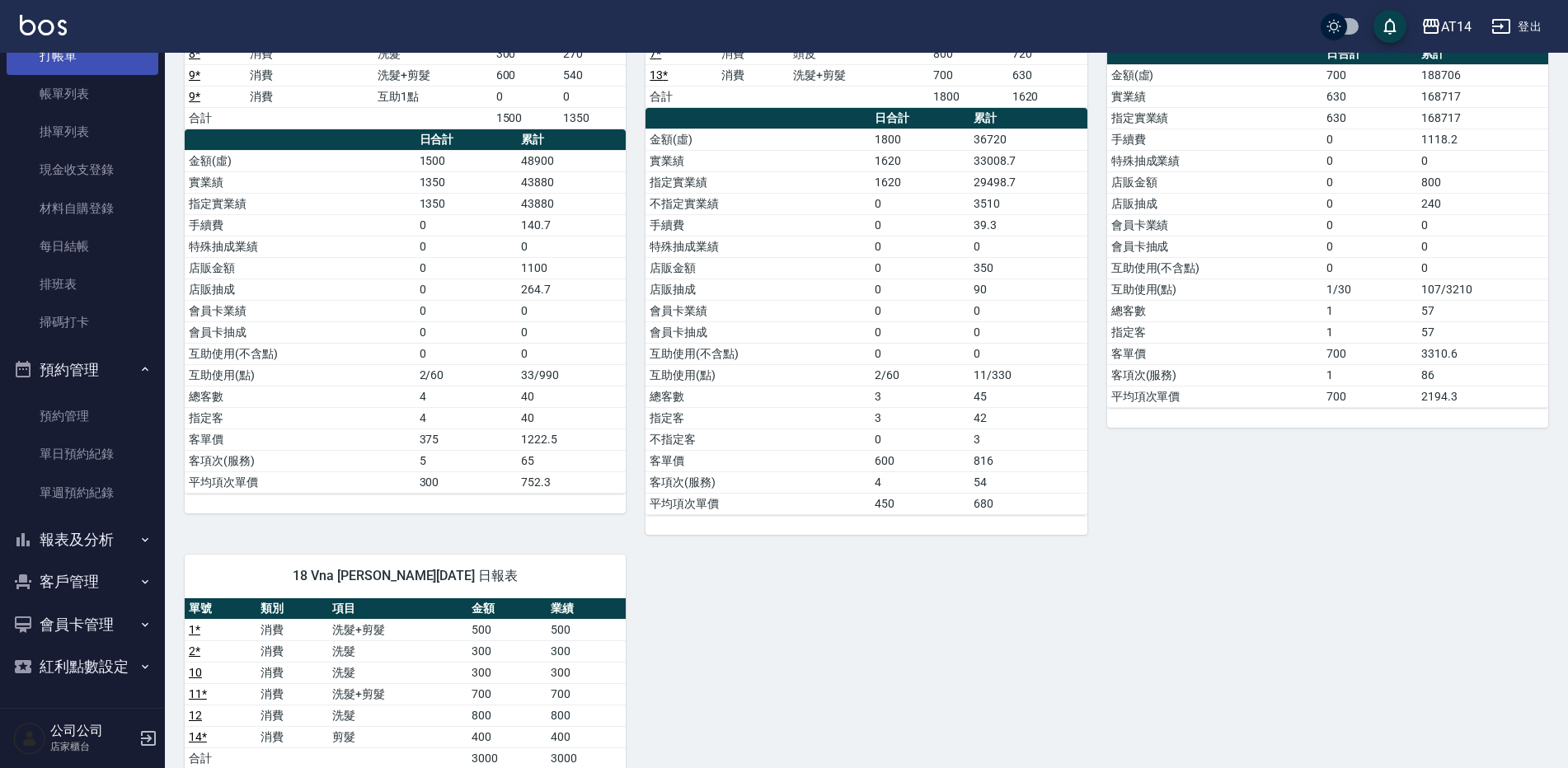
click at [95, 61] on link "打帳單" at bounding box center [82, 56] width 151 height 38
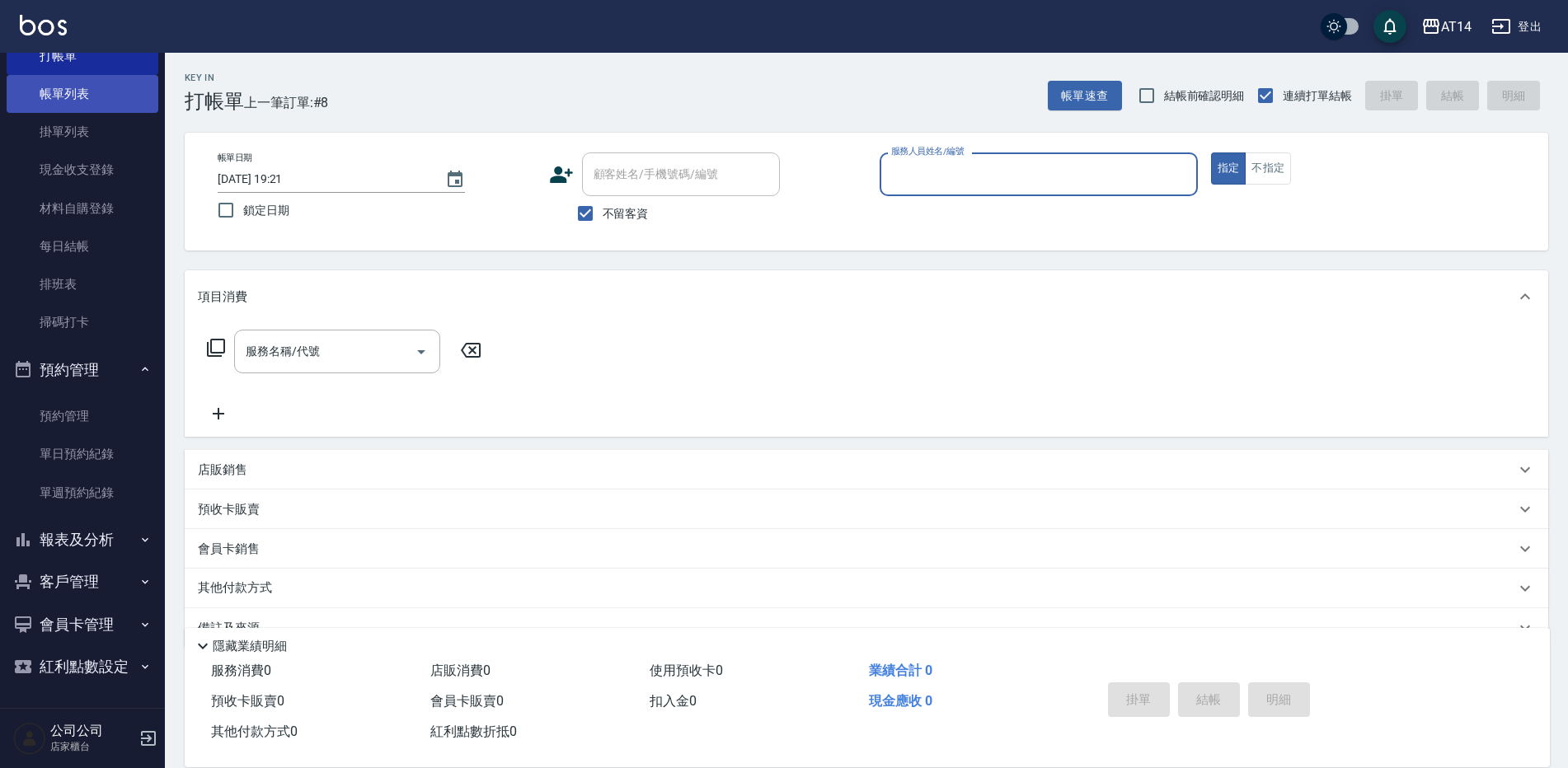
click at [61, 97] on link "帳單列表" at bounding box center [82, 94] width 151 height 38
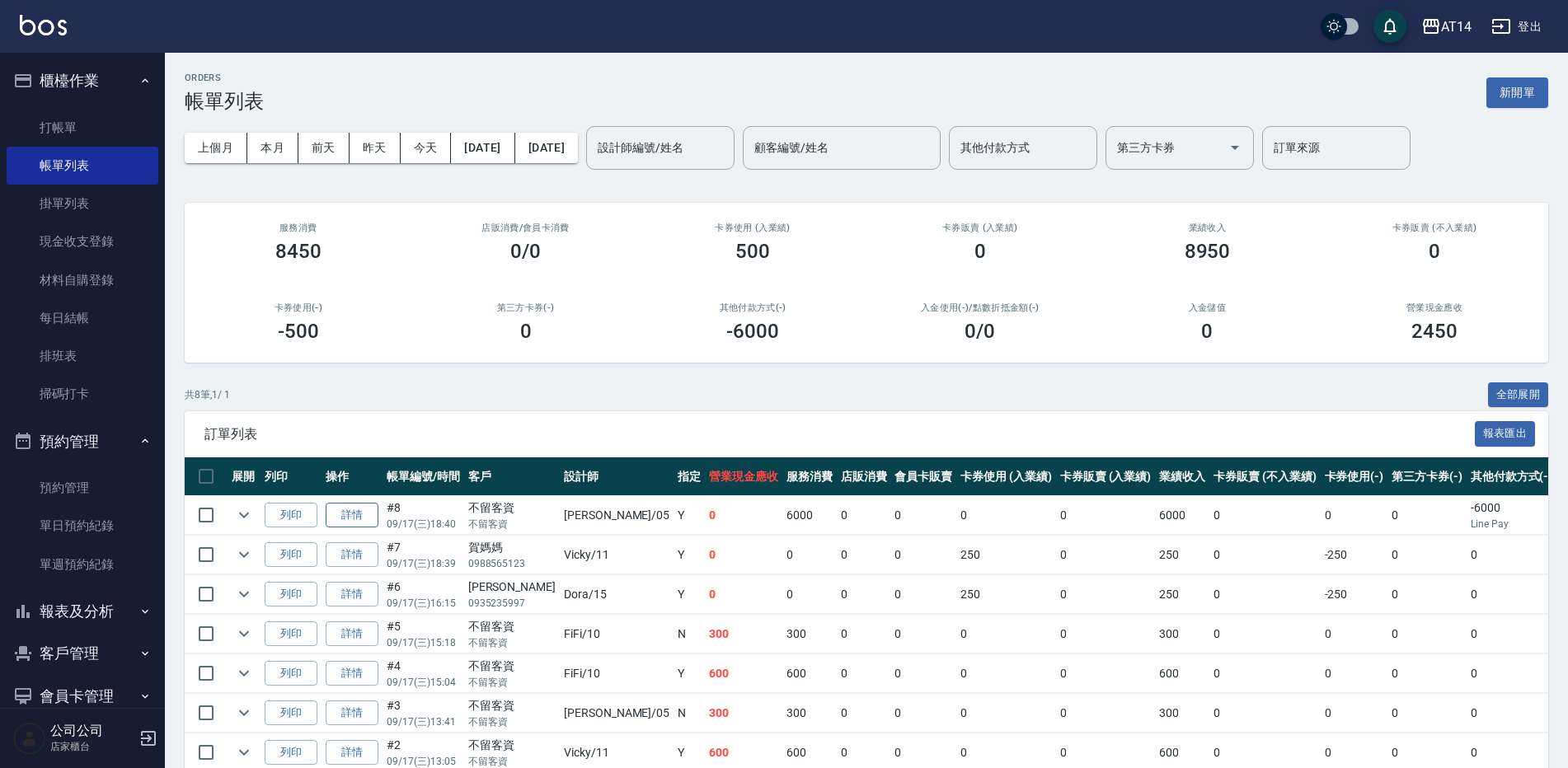
click at [350, 507] on link "詳情" at bounding box center [351, 515] width 52 height 26
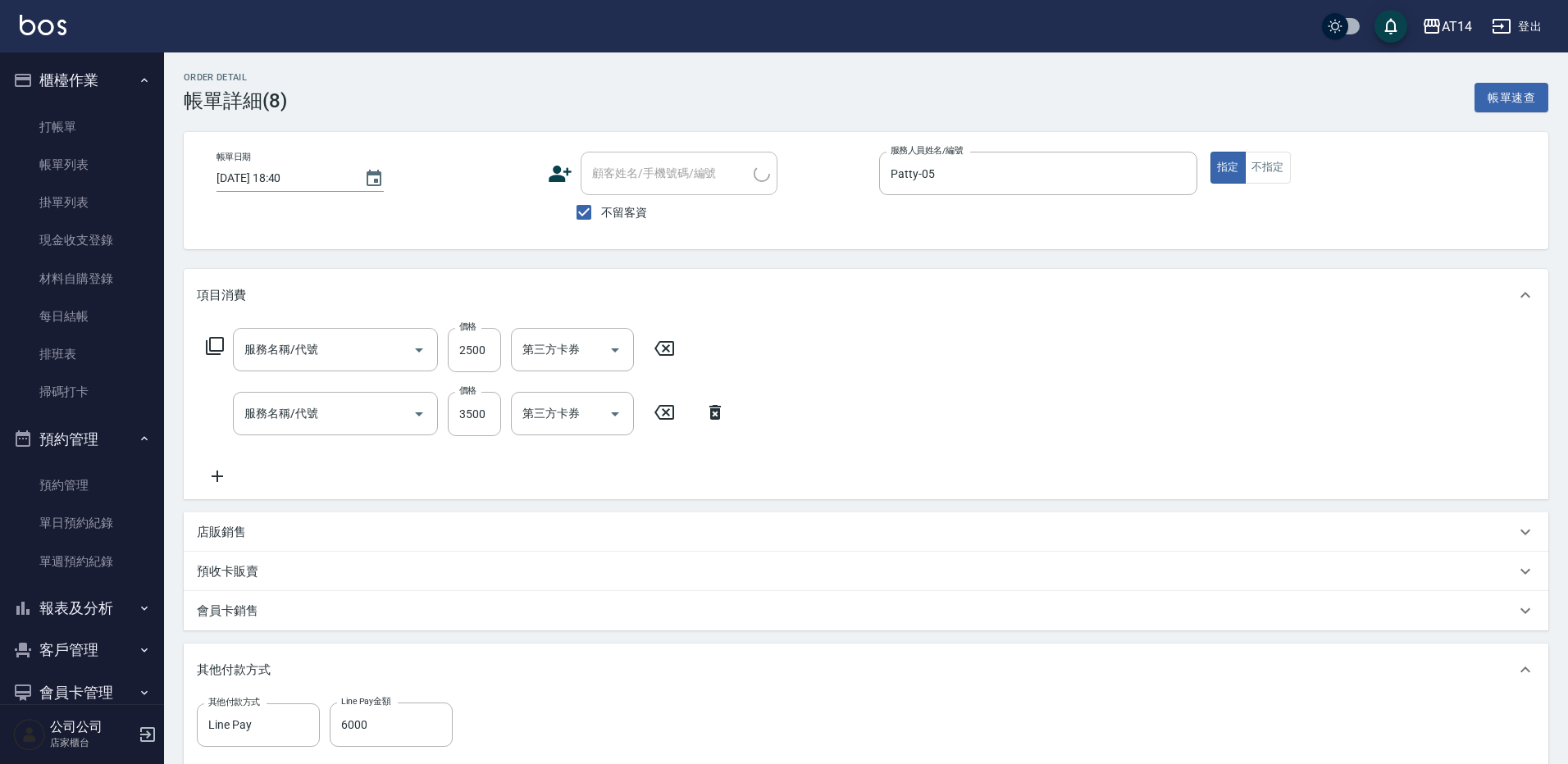
type input "[DATE] 18:40"
checkbox input "true"
type input "Patty-05"
type input "染髮(041)"
type input "燙髮(031)"
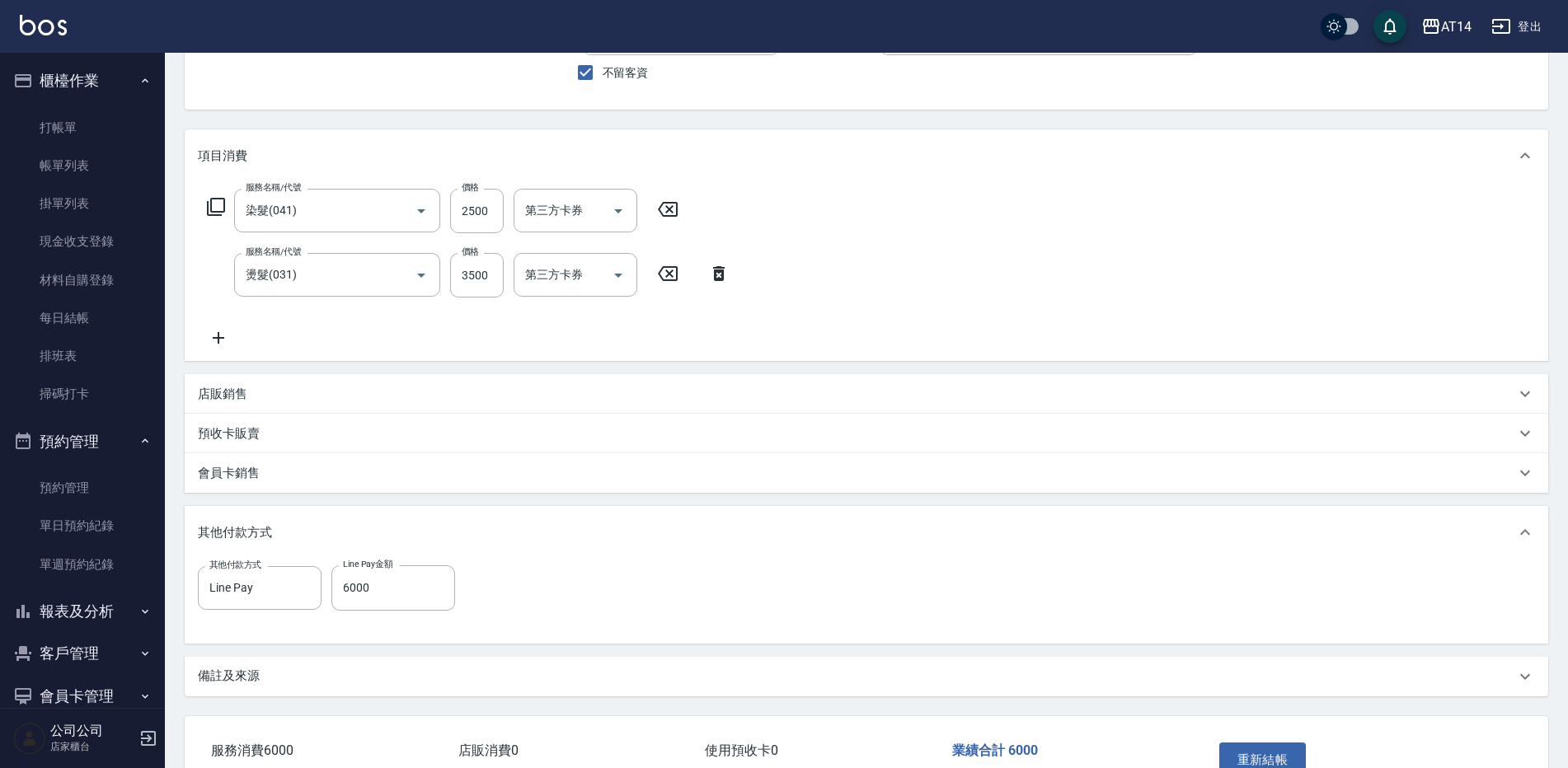
scroll to position [165, 0]
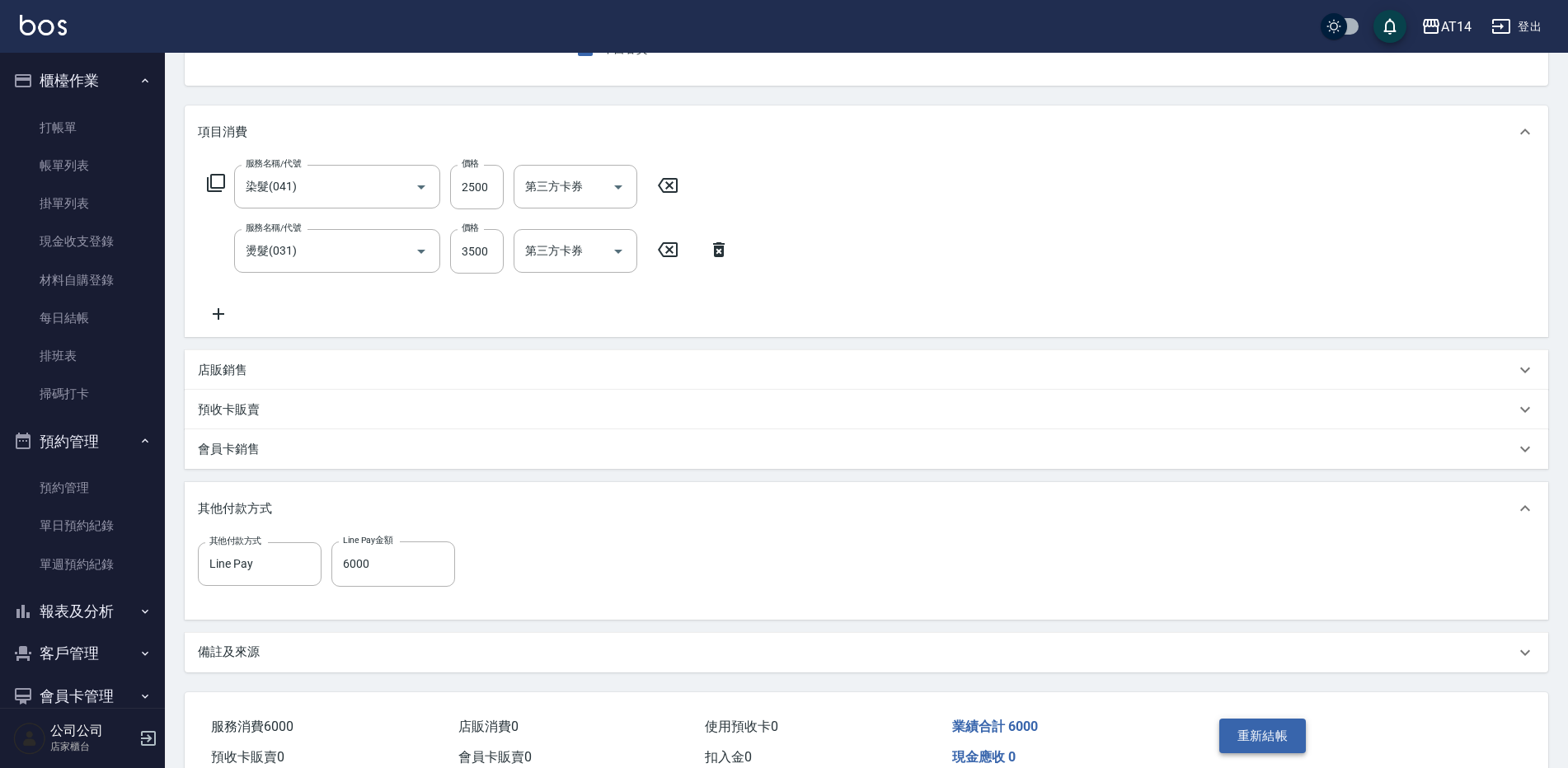
click at [1268, 728] on button "重新結帳" at bounding box center [1263, 736] width 88 height 34
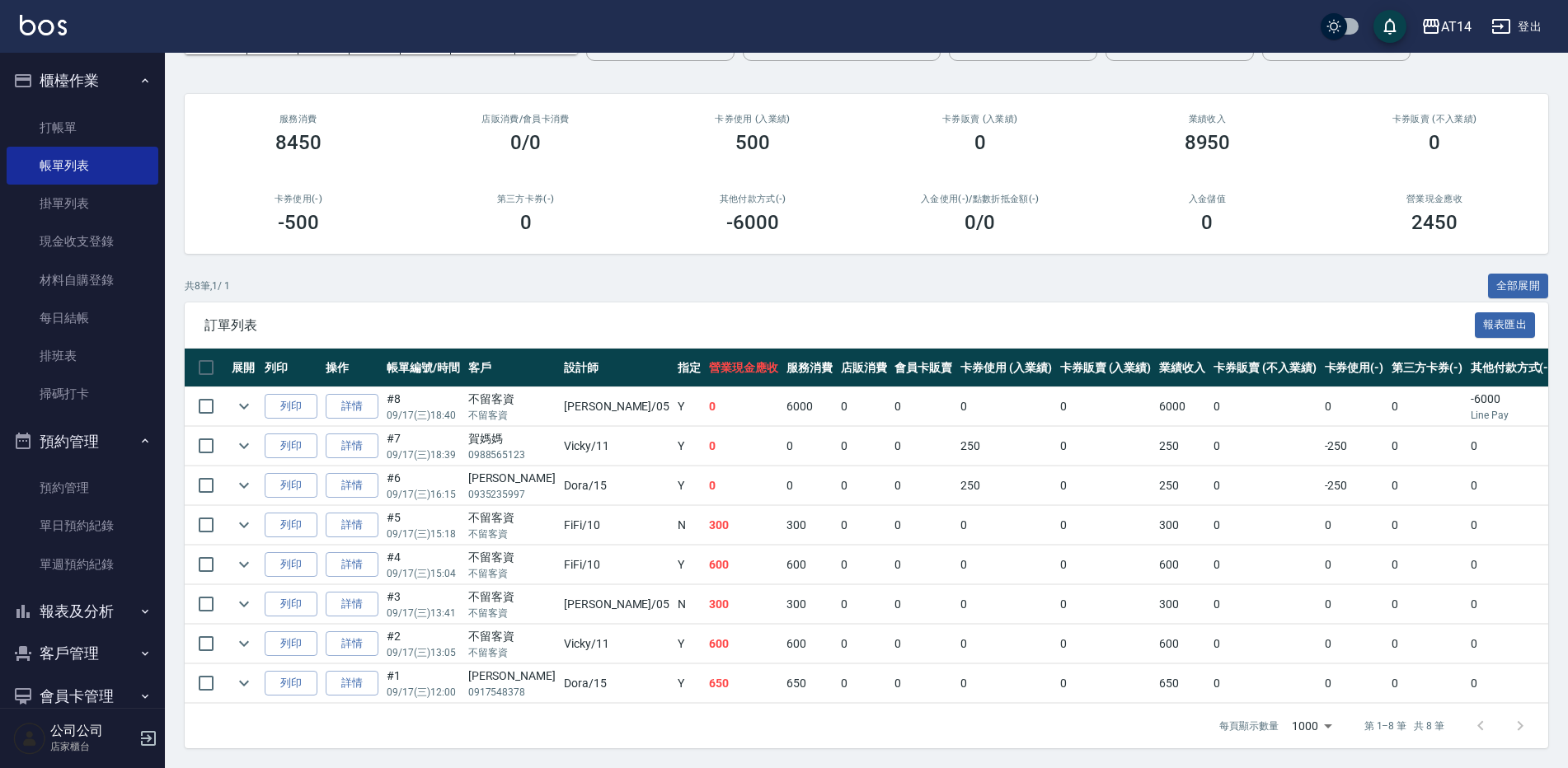
scroll to position [121, 0]
click at [120, 132] on link "打帳單" at bounding box center [82, 128] width 151 height 38
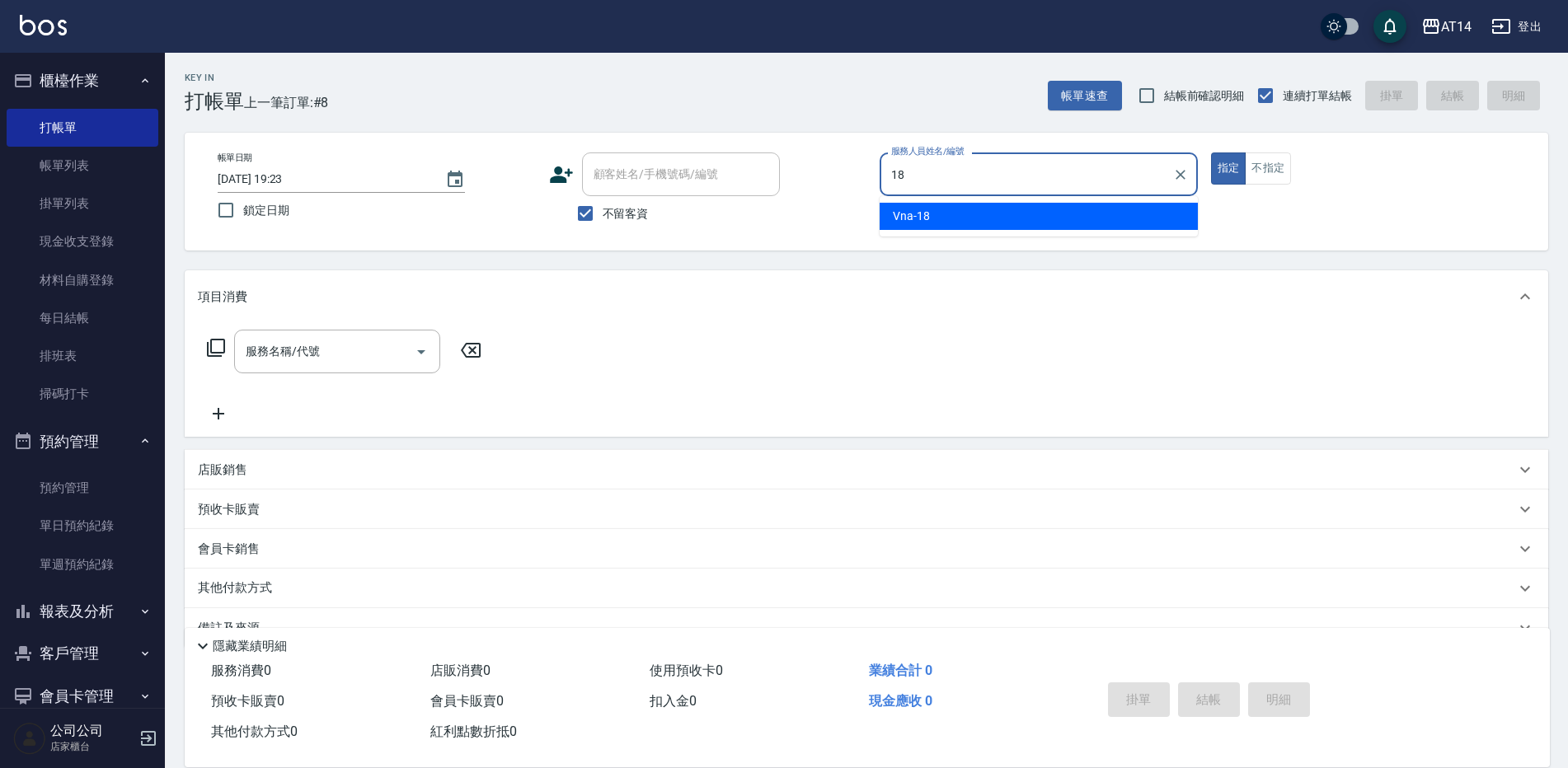
type input "18"
type button "true"
type input "Vna-18"
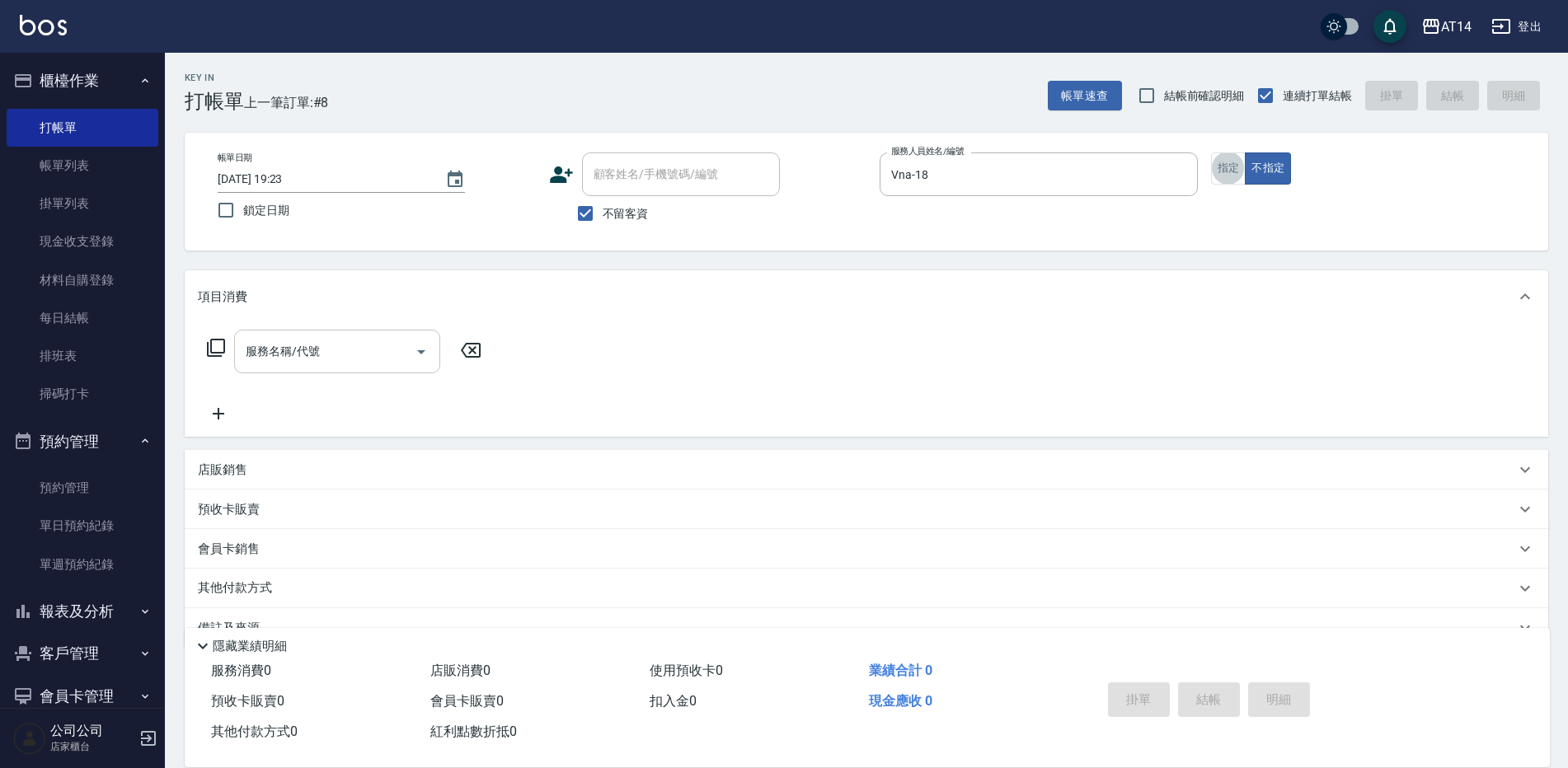
click at [331, 353] on input "服務名稱/代號" at bounding box center [325, 351] width 167 height 29
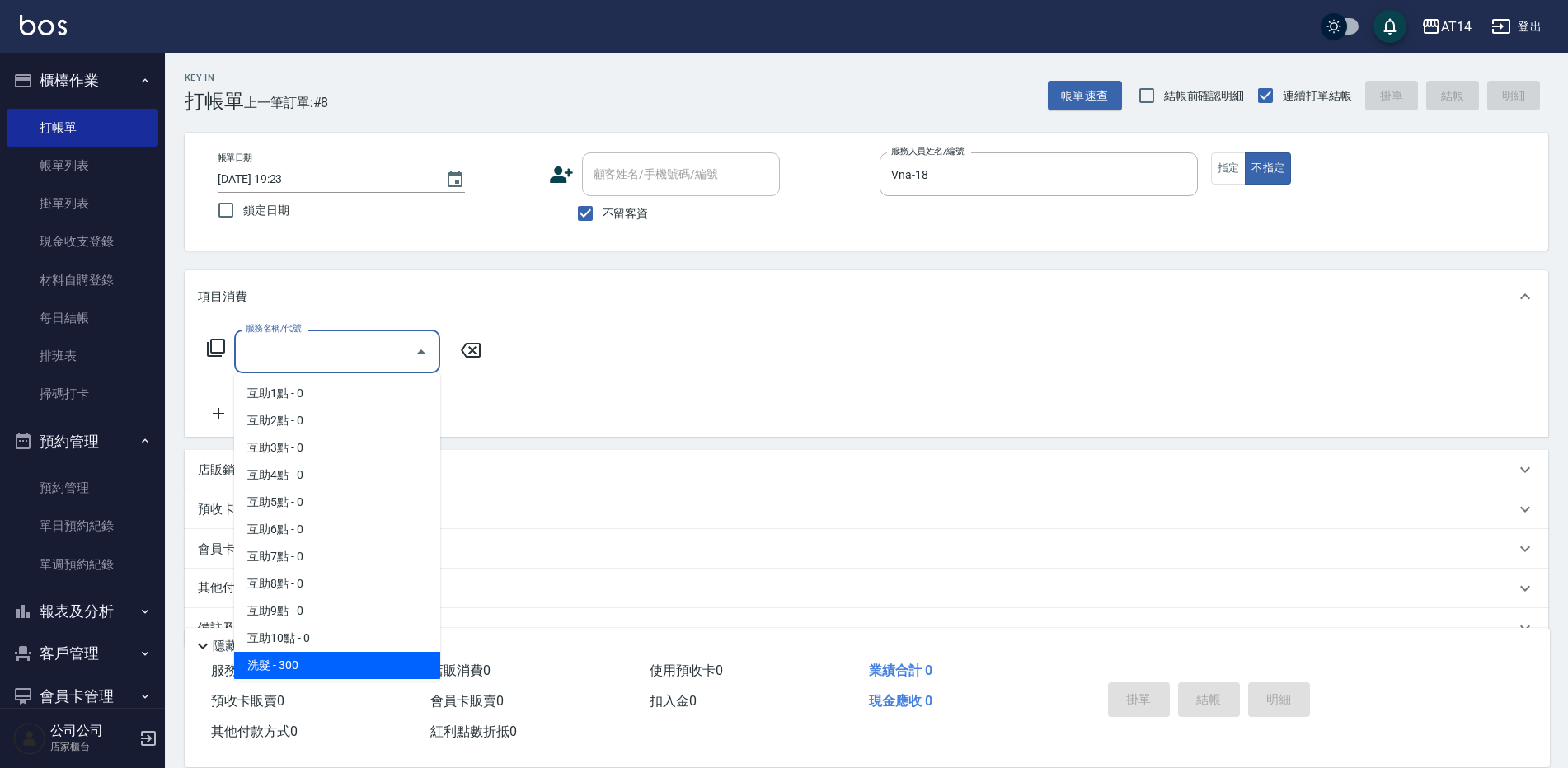
click at [338, 663] on span "洗髮 - 300" at bounding box center [337, 665] width 206 height 28
type input "洗髮(011)"
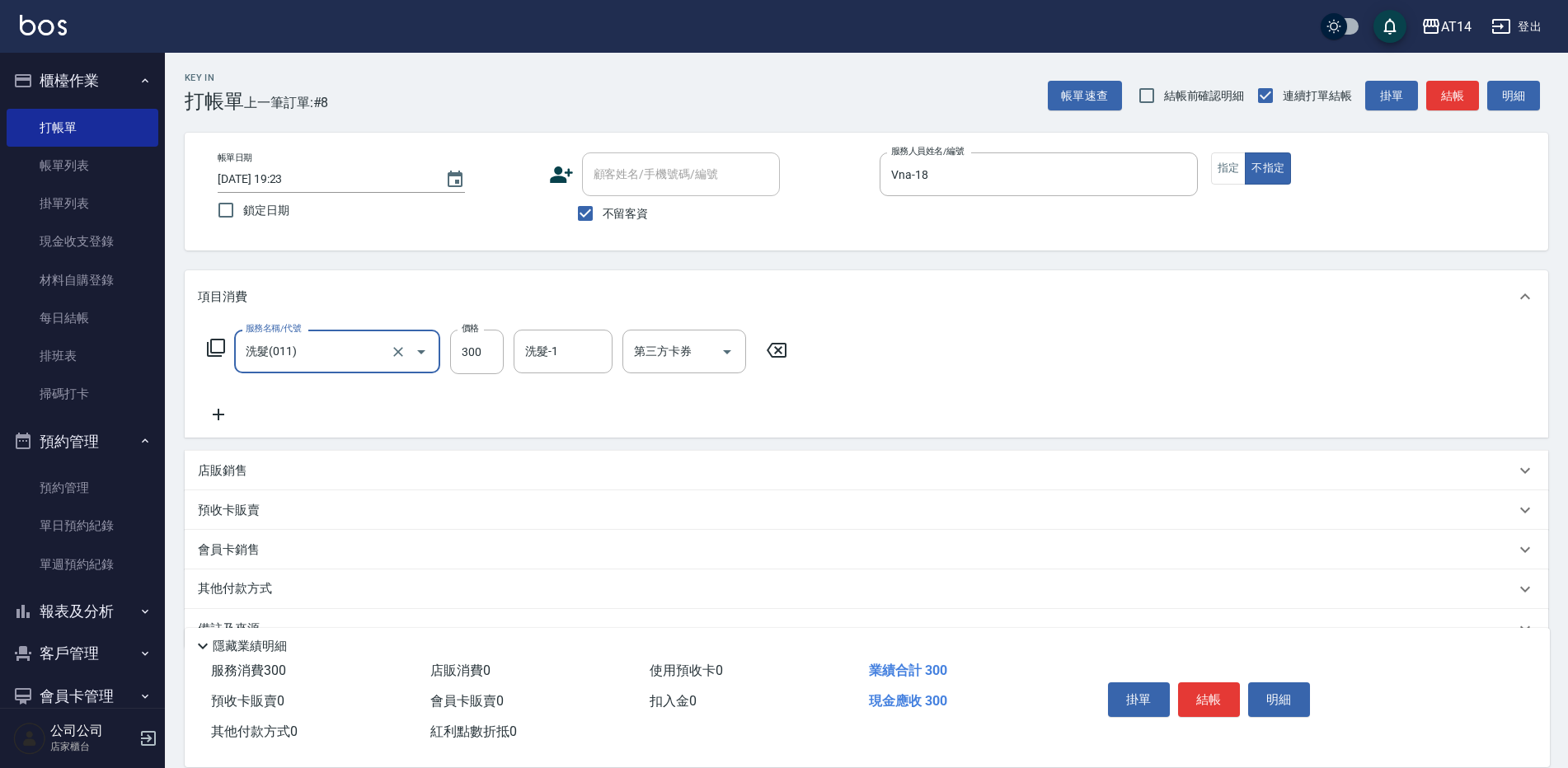
click at [230, 415] on icon at bounding box center [218, 414] width 41 height 20
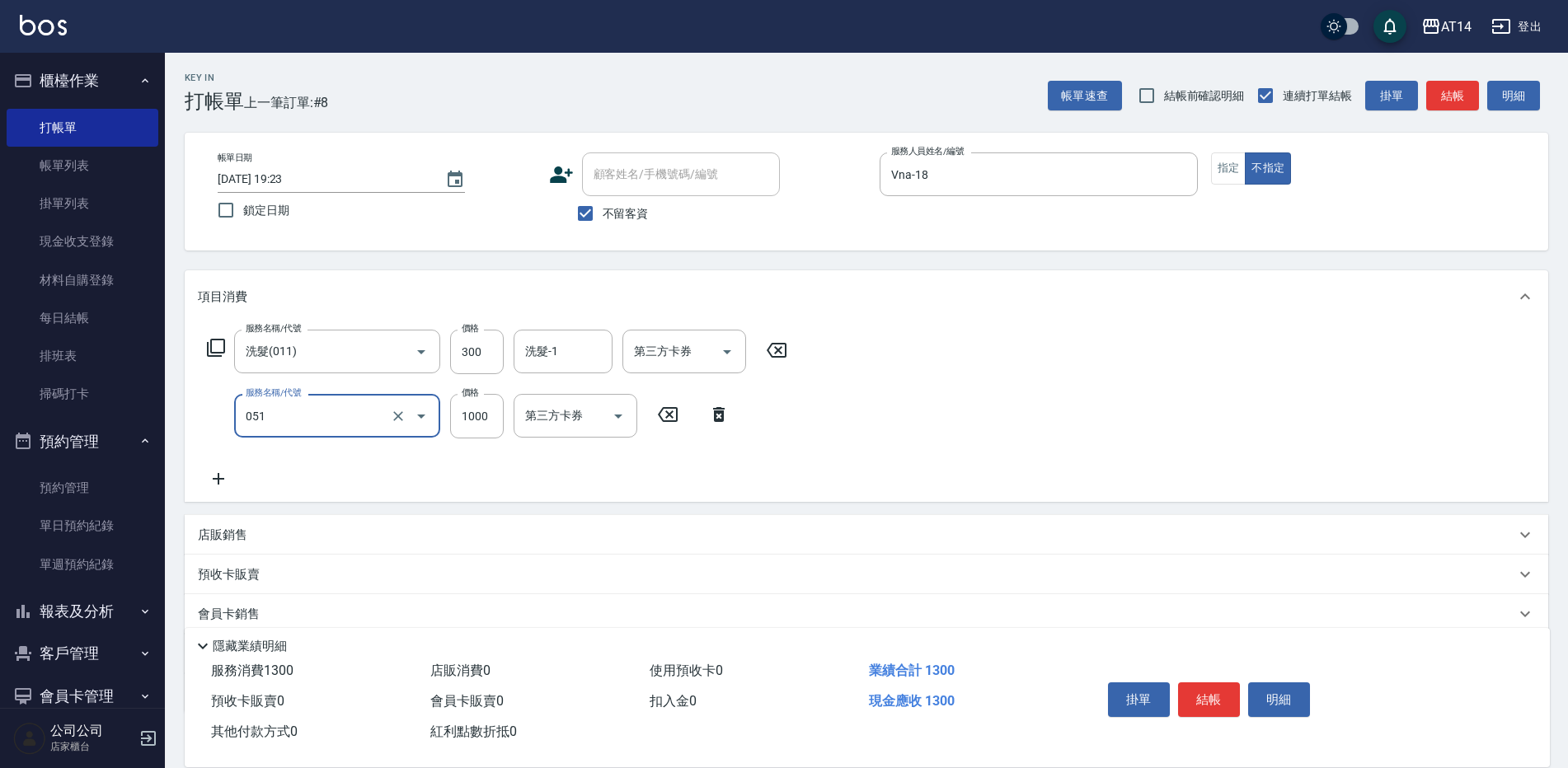
type input "護髮(051)"
type input "150"
click at [1469, 104] on button "結帳" at bounding box center [1452, 96] width 52 height 30
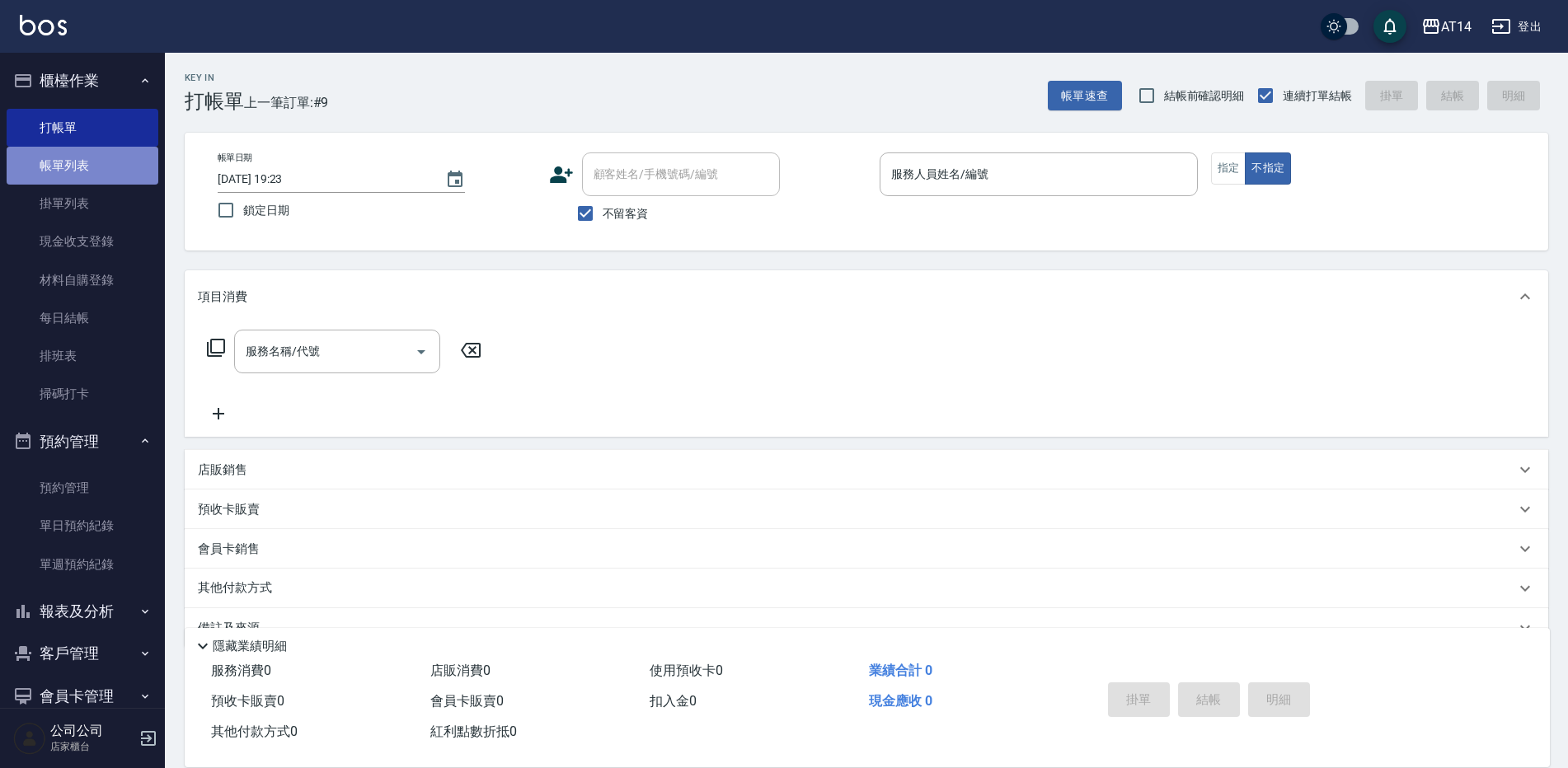
click at [125, 172] on link "帳單列表" at bounding box center [82, 166] width 151 height 38
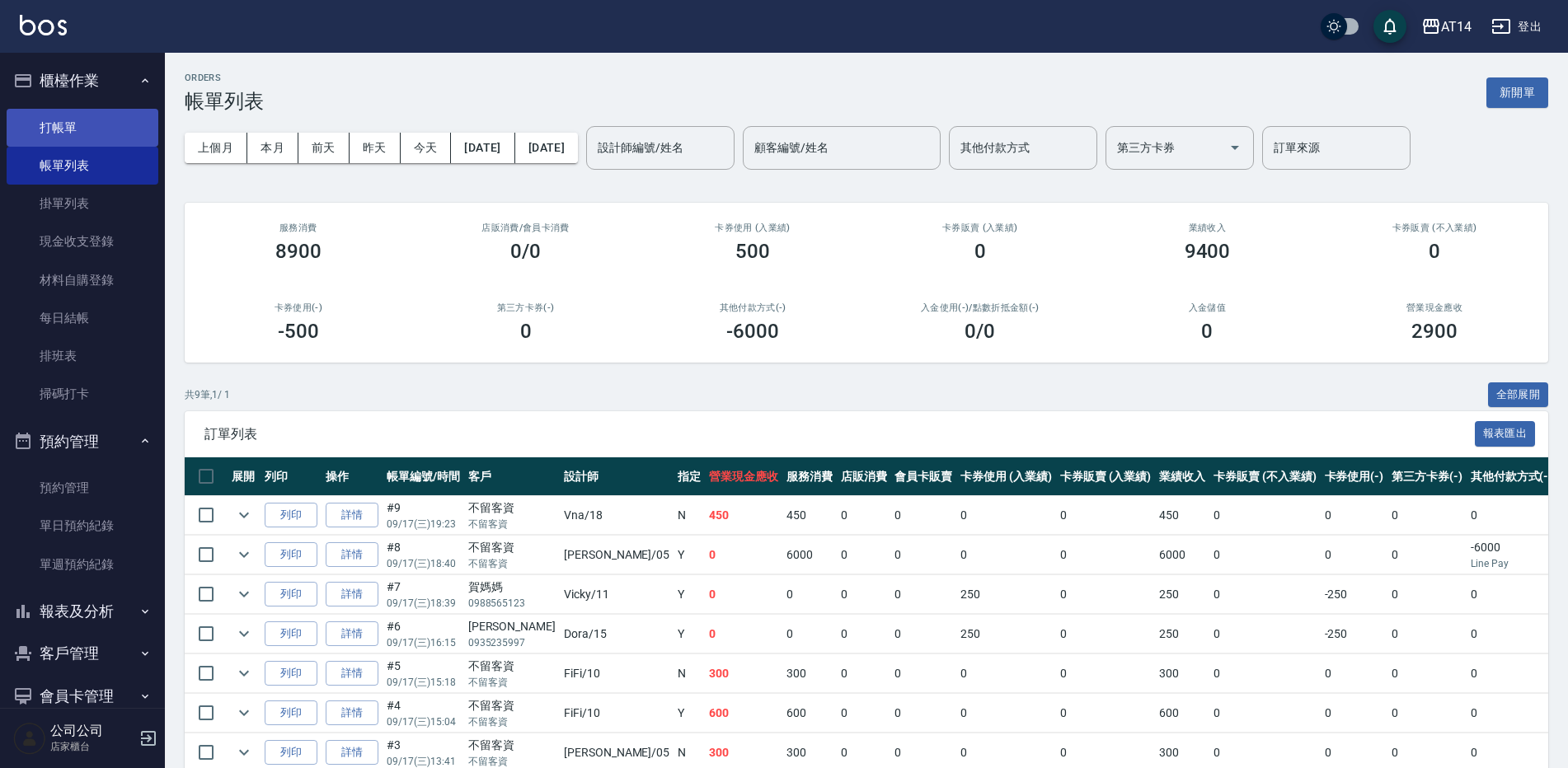
click at [70, 121] on link "打帳單" at bounding box center [82, 128] width 151 height 38
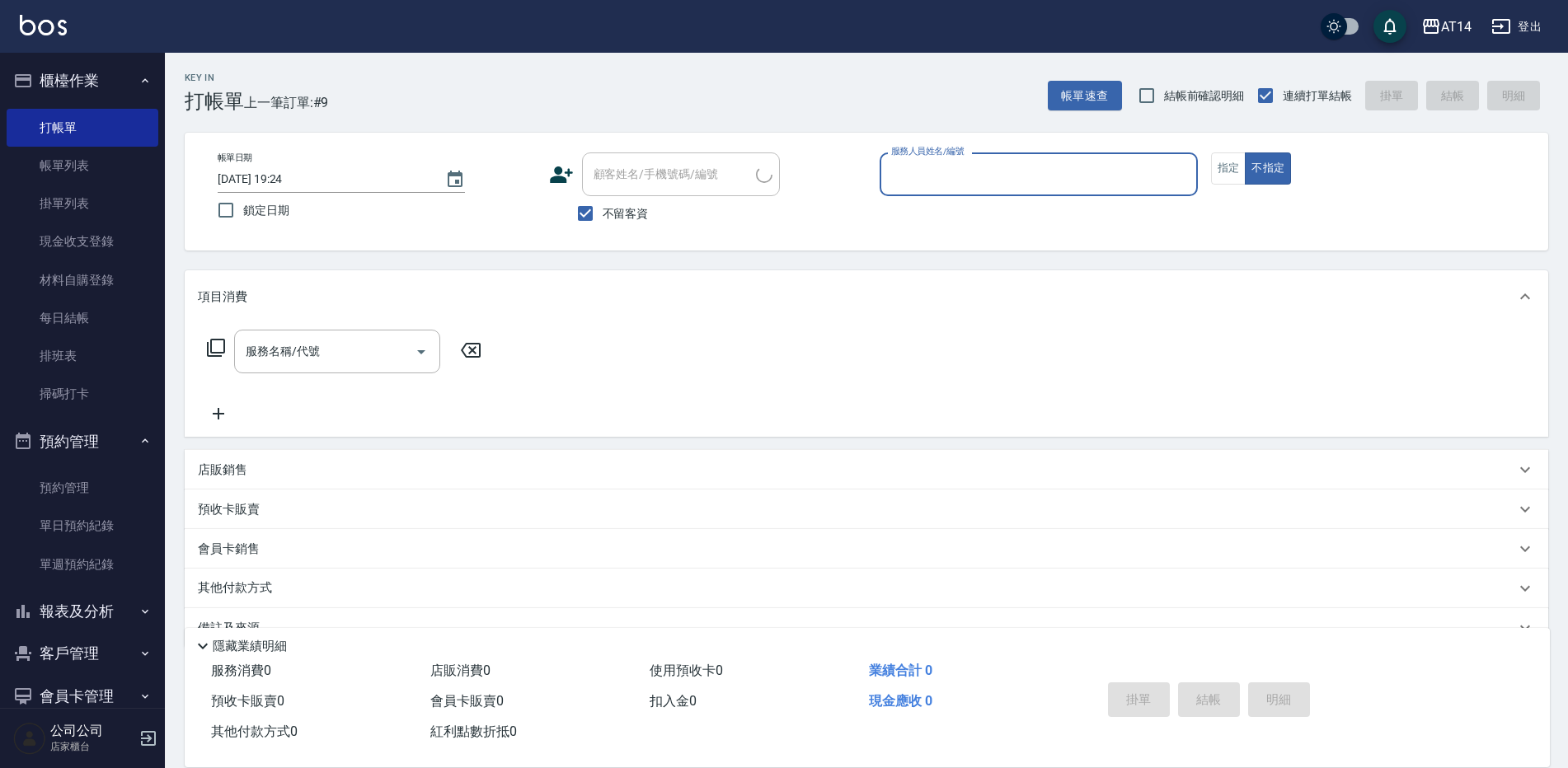
click at [138, 440] on icon "button" at bounding box center [145, 441] width 13 height 13
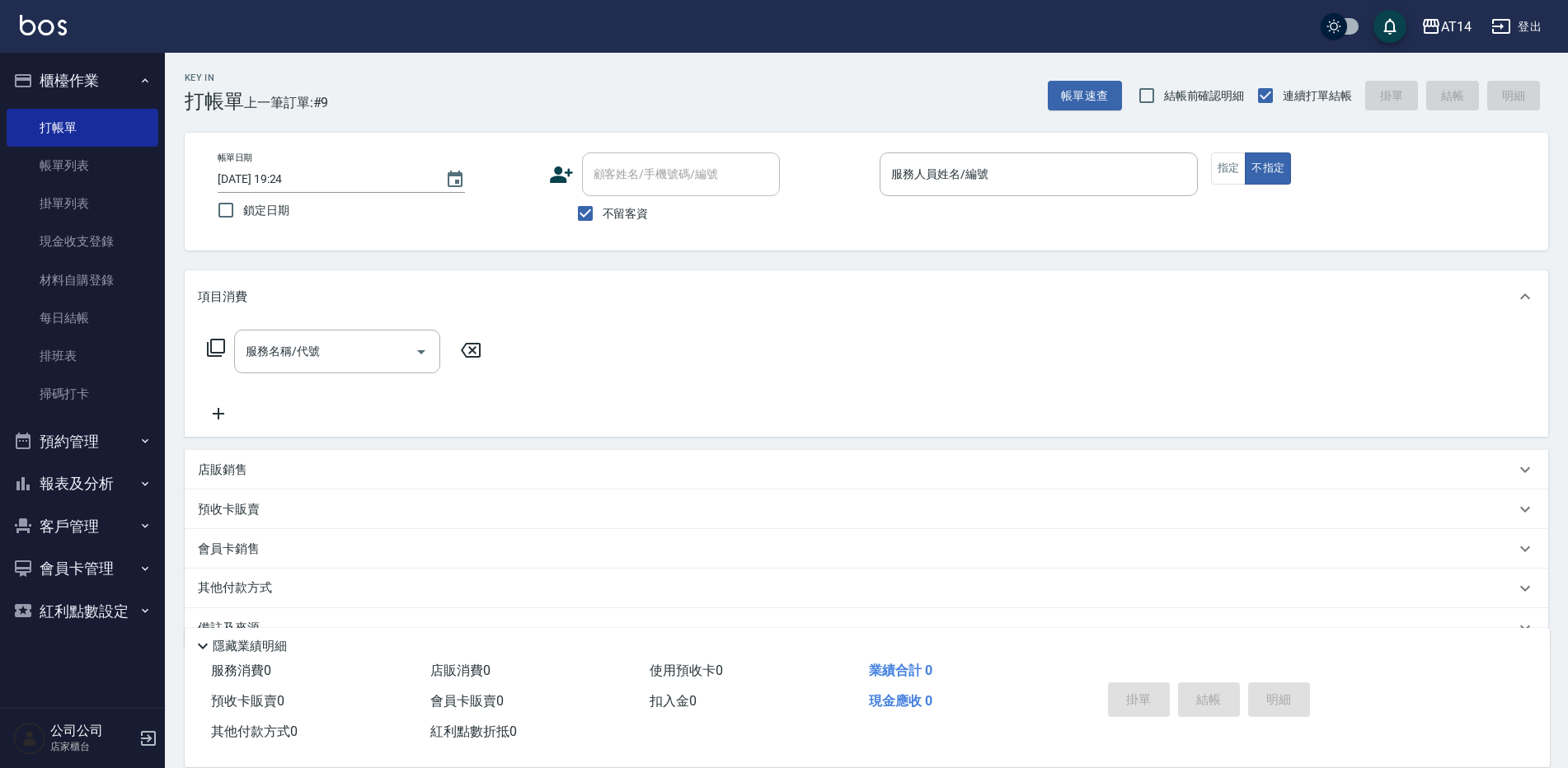
click at [115, 84] on button "櫃檯作業" at bounding box center [82, 80] width 151 height 43
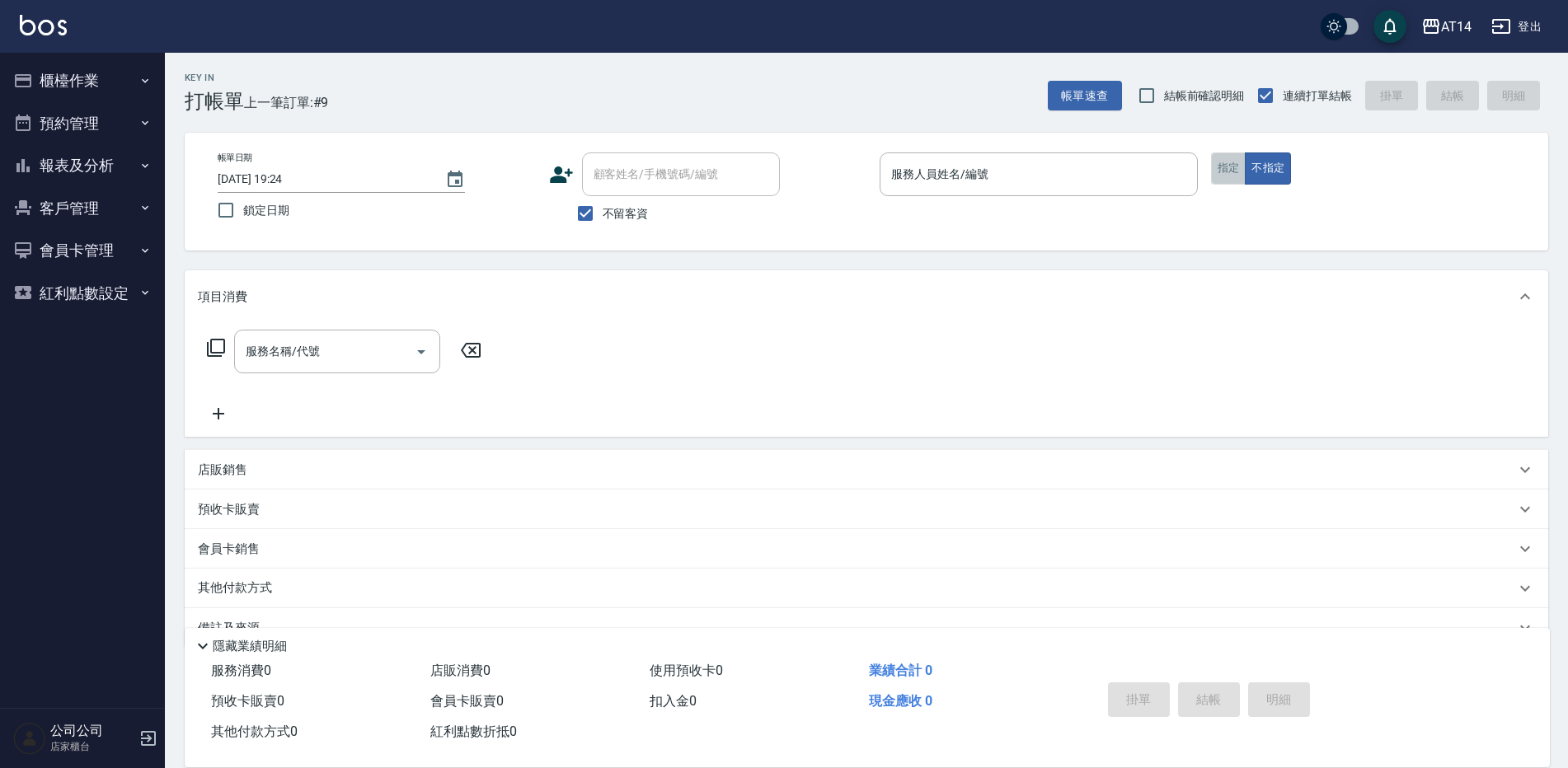
click at [1221, 174] on button "指定" at bounding box center [1228, 168] width 35 height 32
click at [1133, 167] on input "服務人員姓名/編號" at bounding box center [1039, 174] width 304 height 29
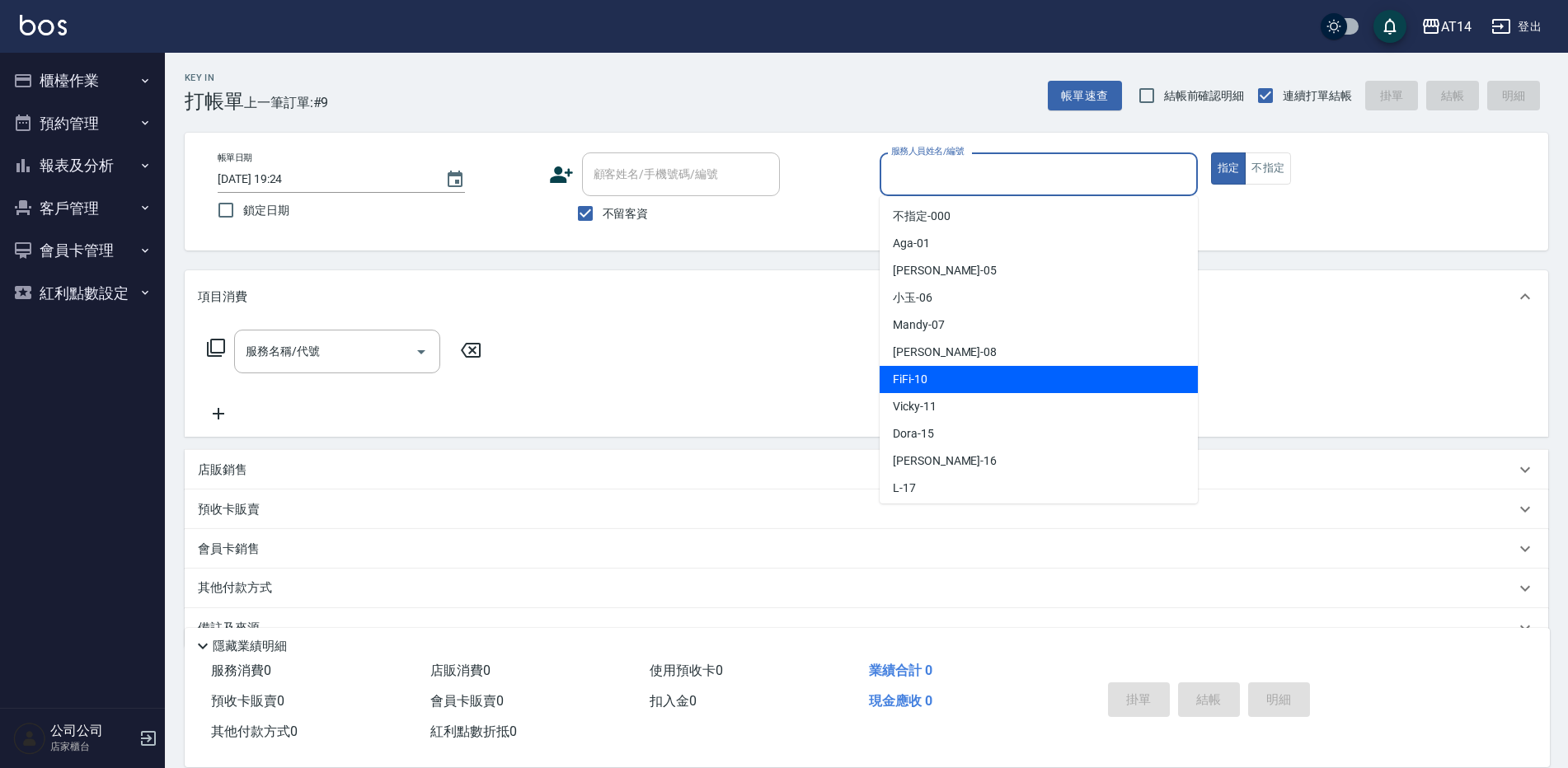
click at [988, 380] on div "FiFi -10" at bounding box center [1039, 379] width 318 height 28
type input "FiFi-10"
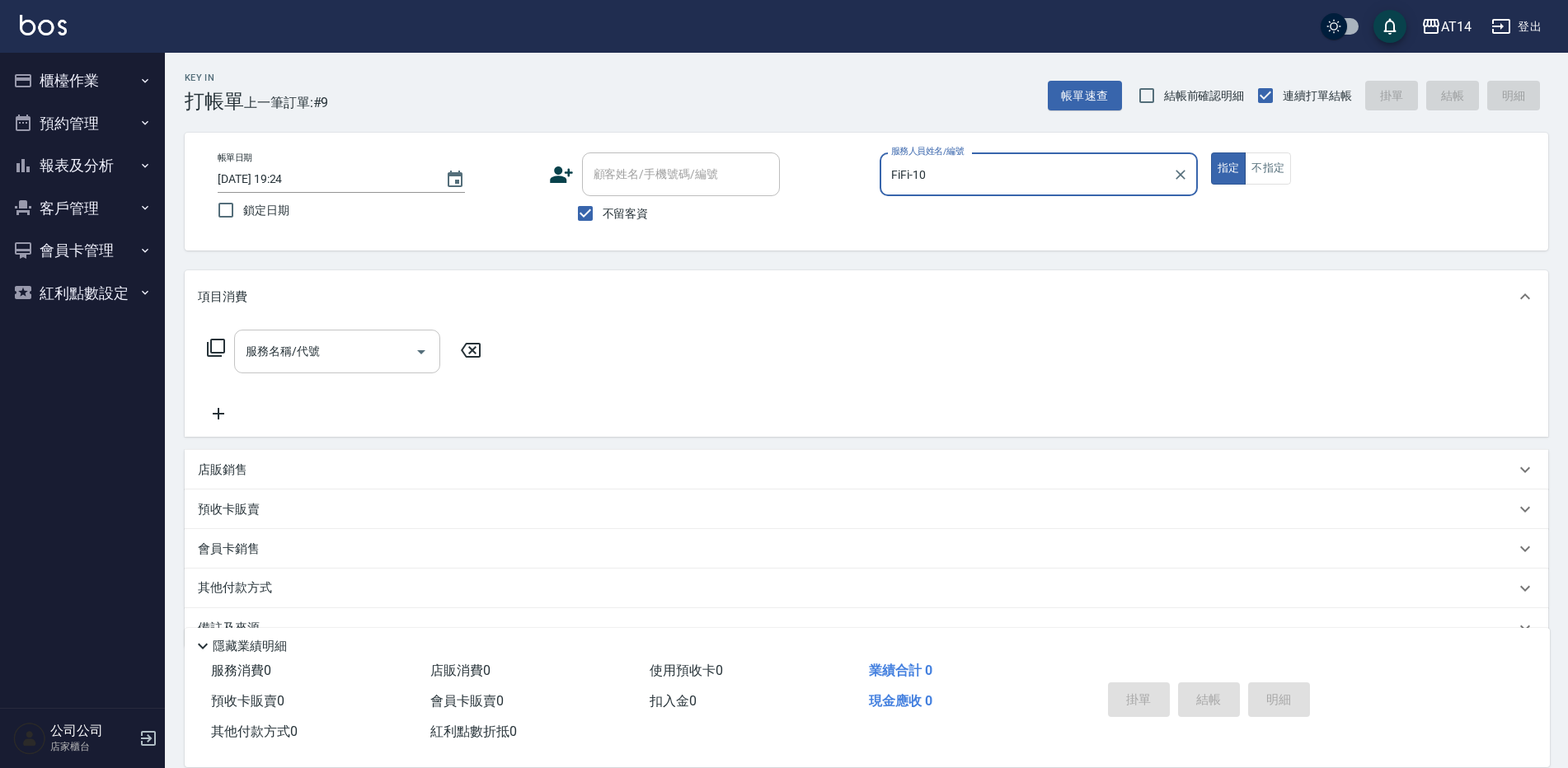
click at [280, 353] on div "服務名稱/代號 服務名稱/代號" at bounding box center [337, 351] width 206 height 44
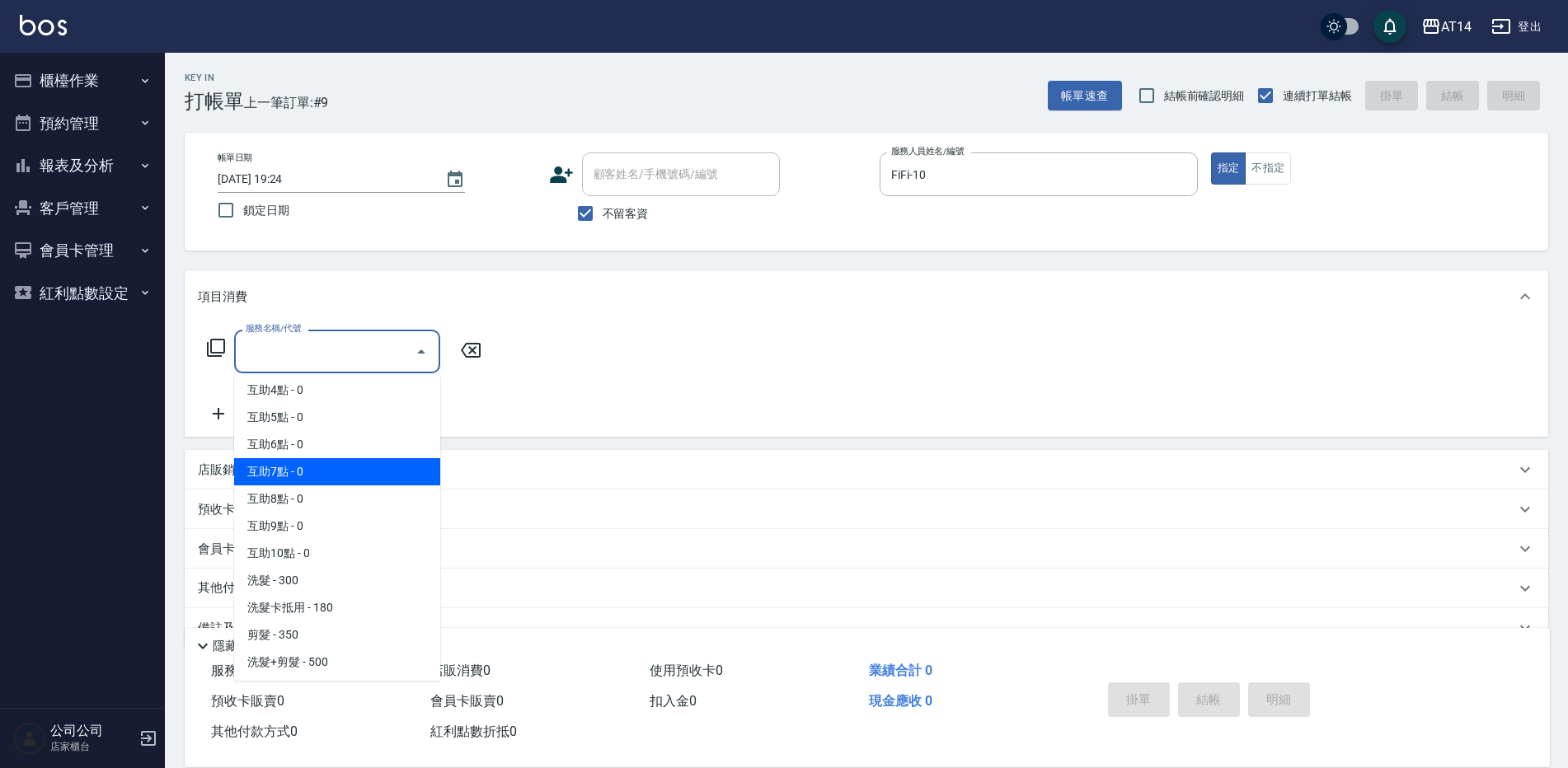
scroll to position [165, 0]
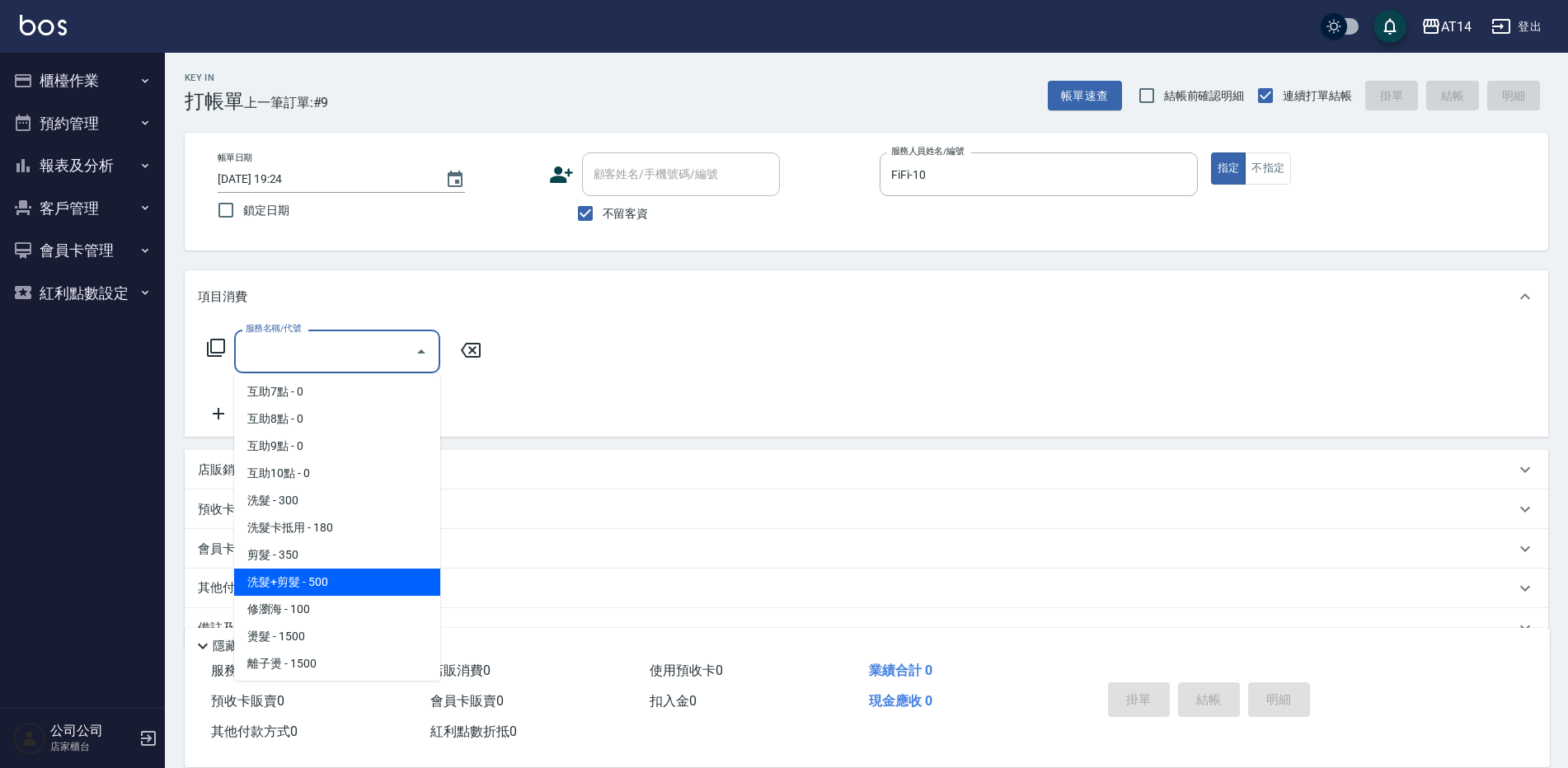
click at [358, 568] on span "洗髮+剪髮 - 500" at bounding box center [337, 581] width 206 height 28
type input "洗髮+剪髮(022)"
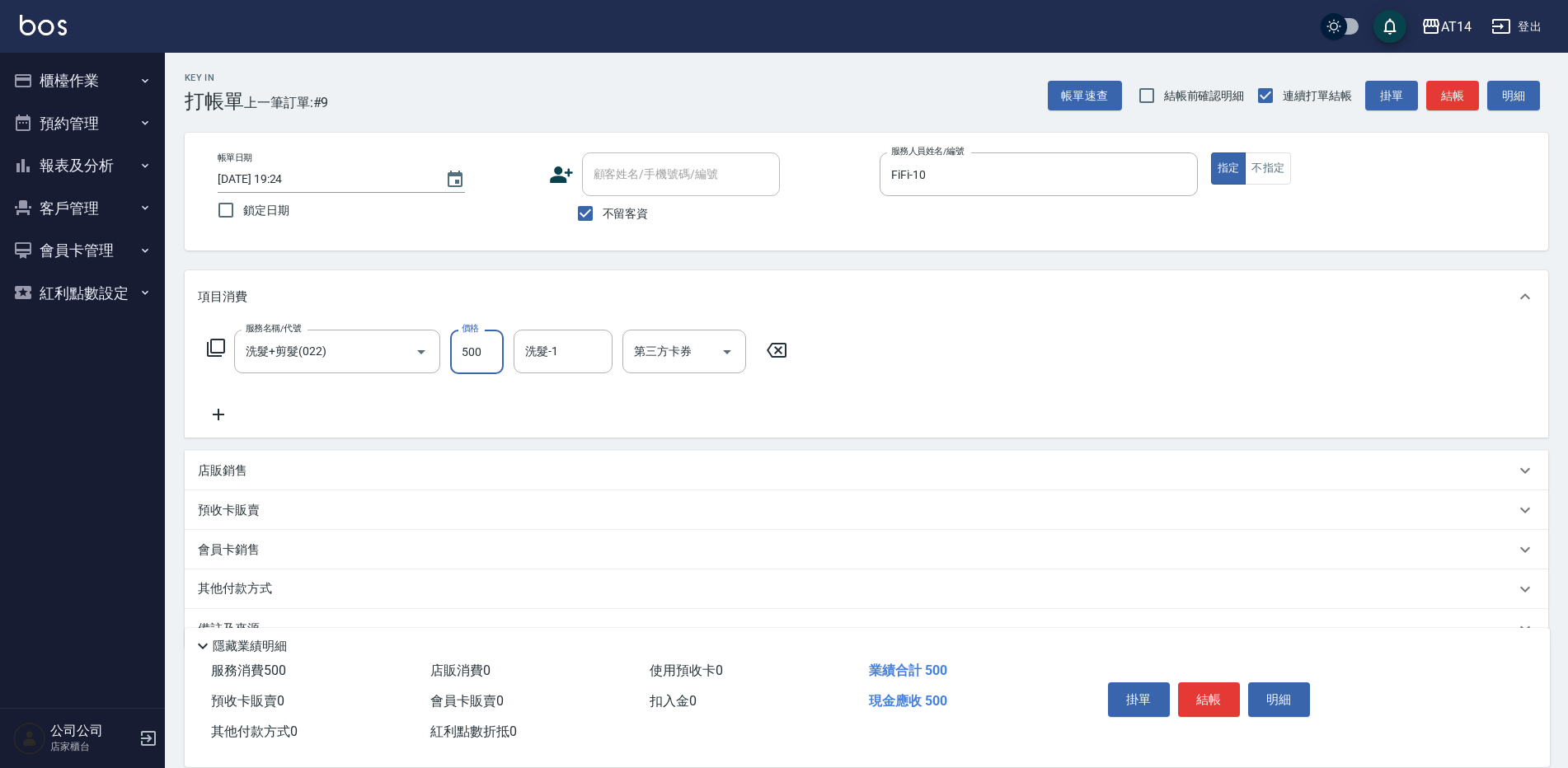
click at [489, 360] on input "500" at bounding box center [477, 351] width 53 height 45
type input "600"
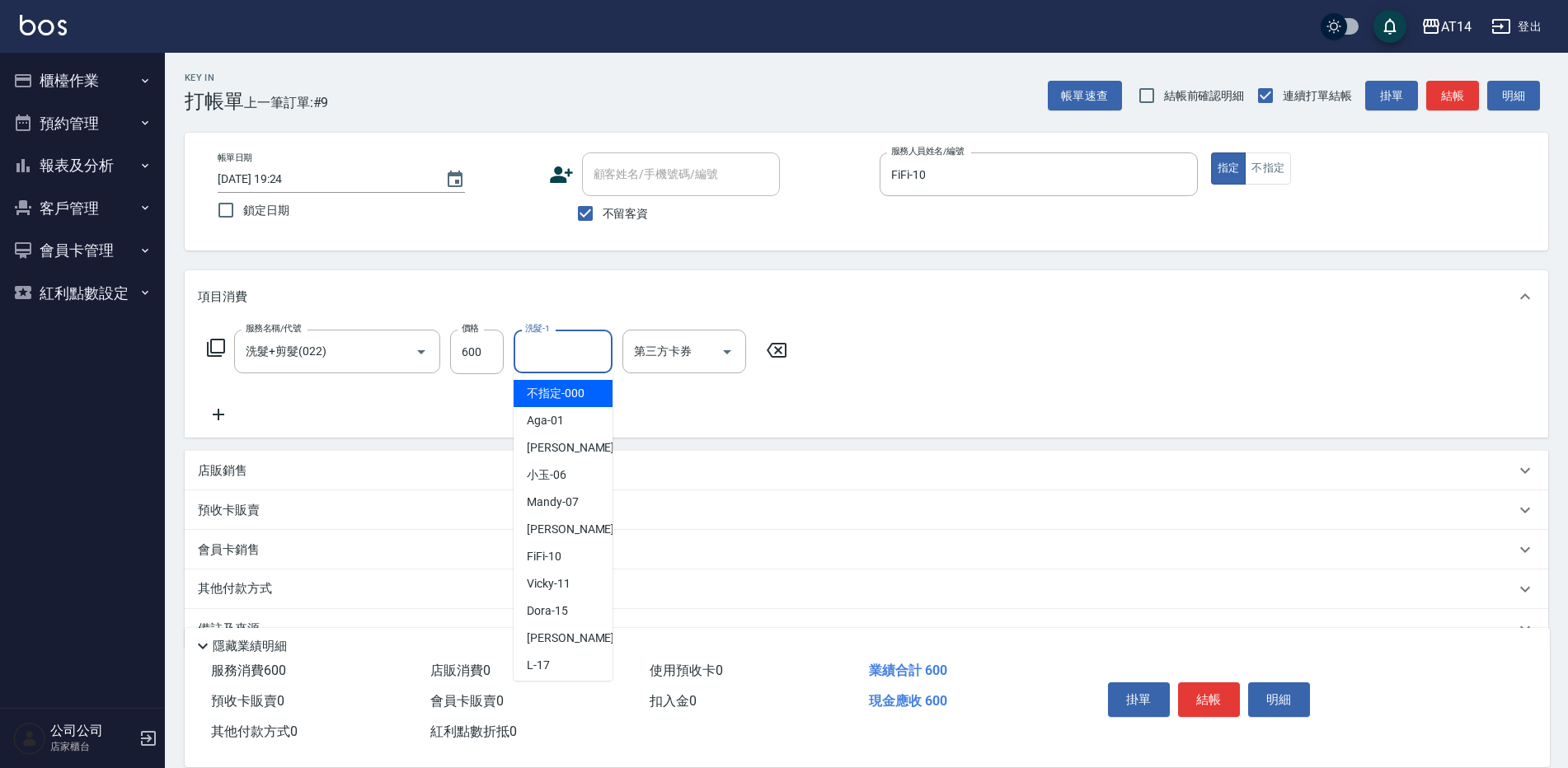
click at [568, 354] on input "洗髮-1" at bounding box center [563, 351] width 84 height 29
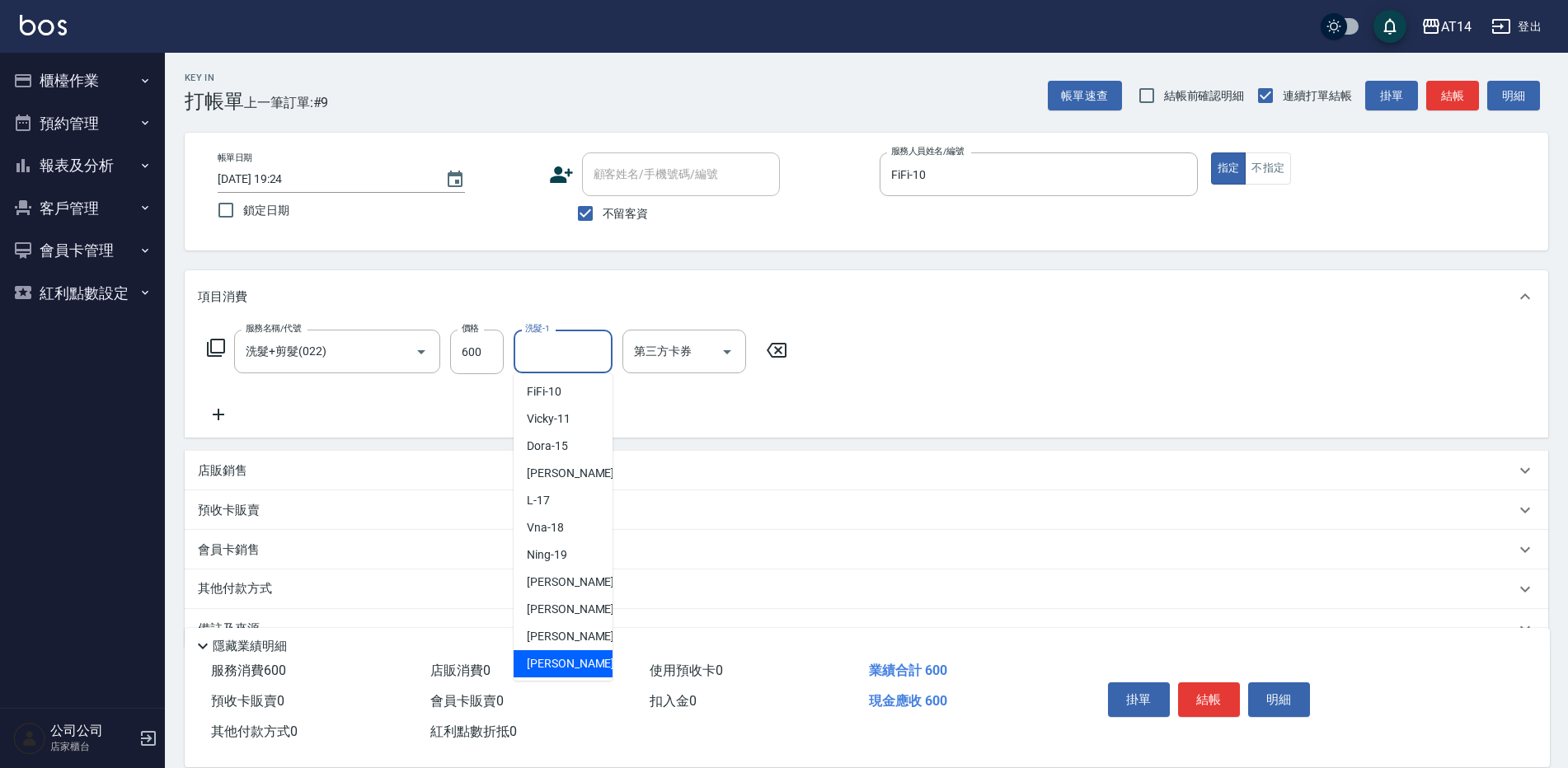
click at [568, 655] on div "[PERSON_NAME] -63" at bounding box center [563, 663] width 99 height 28
type input "[PERSON_NAME]-63"
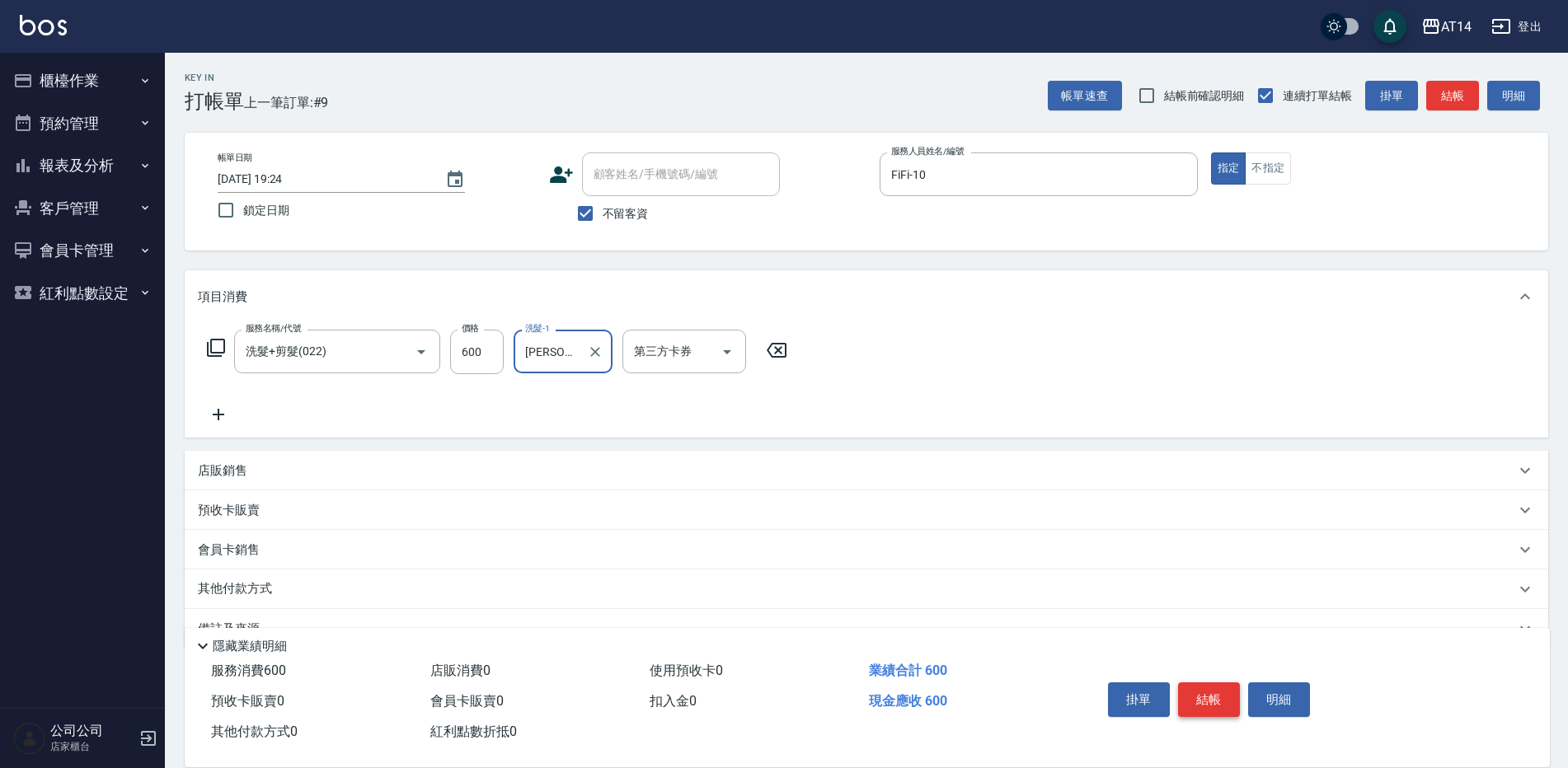
click at [1196, 694] on button "結帳" at bounding box center [1208, 699] width 62 height 34
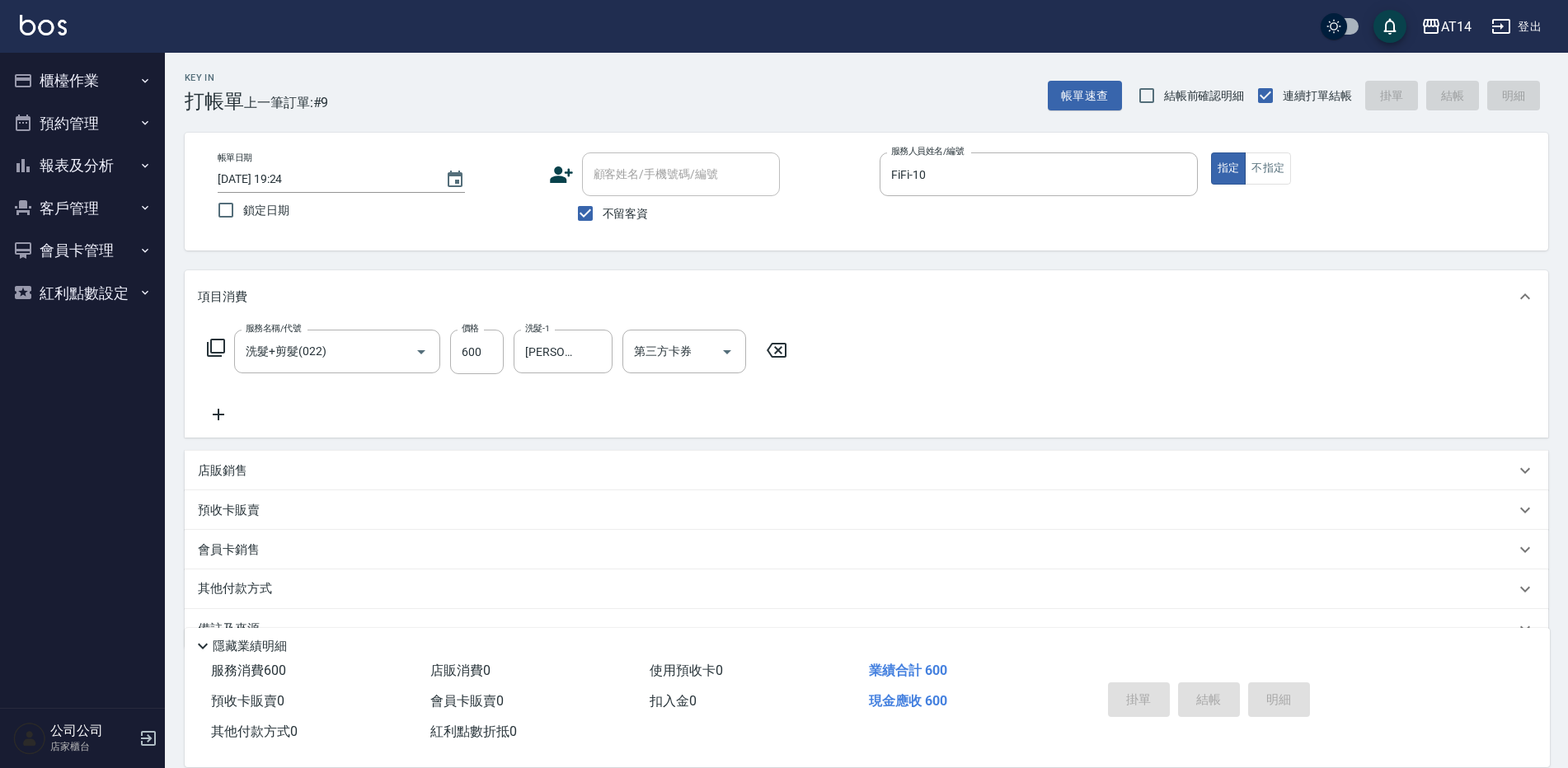
type input "[DATE] 19:33"
